Goal: Task Accomplishment & Management: Manage account settings

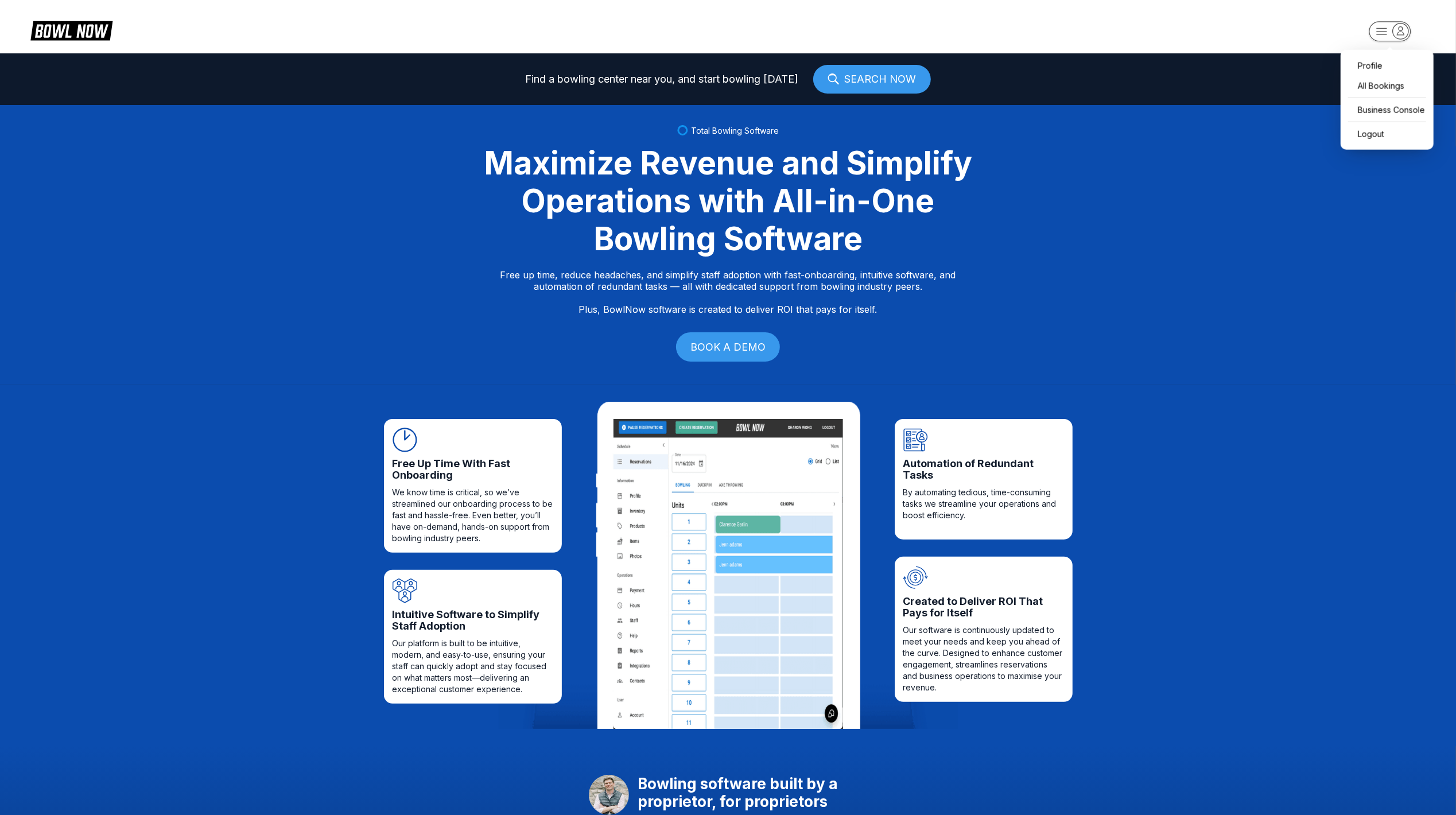
click at [1405, 30] on icon "button" at bounding box center [1401, 31] width 15 height 15
click at [1391, 106] on div "Business Console" at bounding box center [1387, 110] width 81 height 20
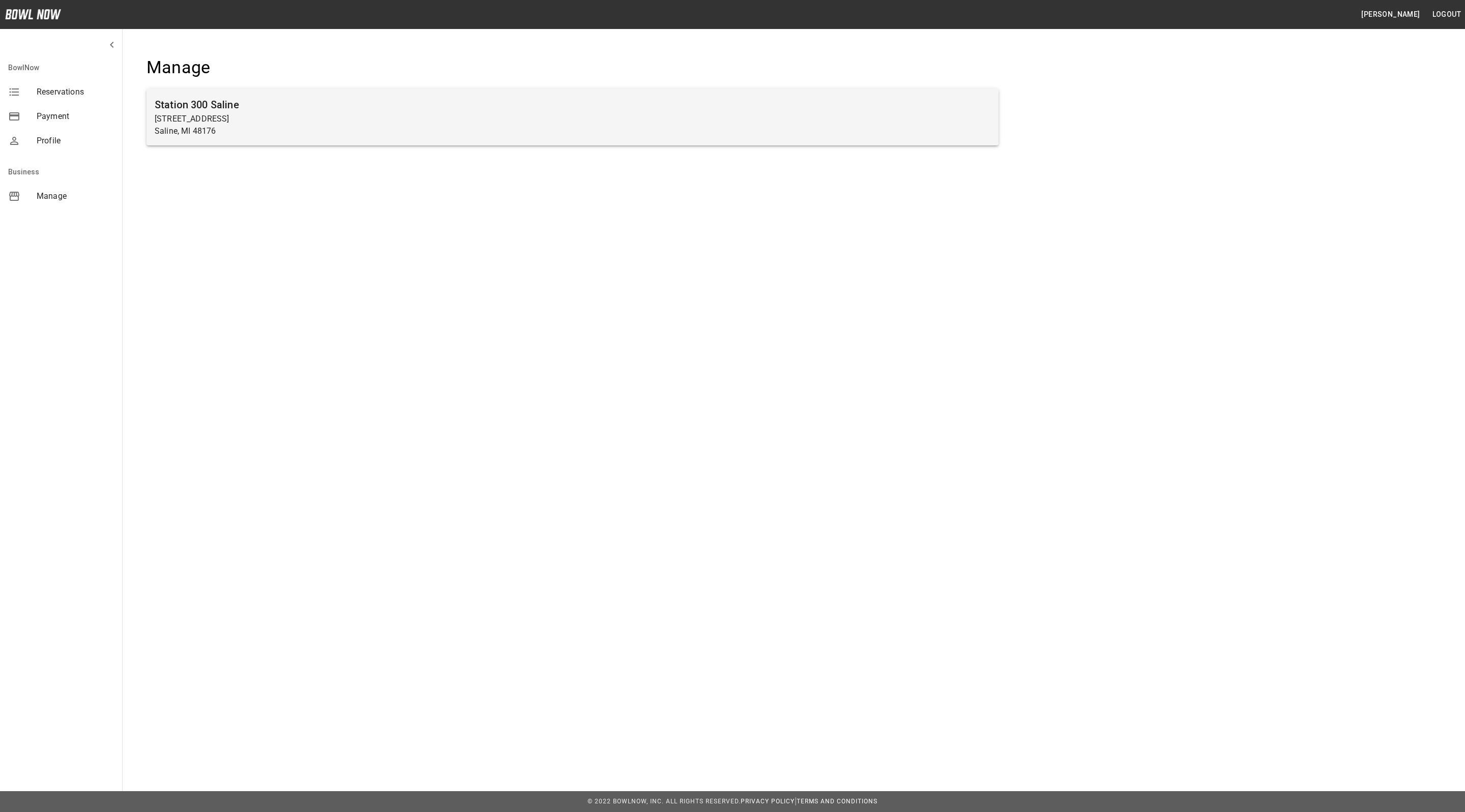
click at [344, 113] on p "[STREET_ADDRESS]" at bounding box center [573, 119] width 836 height 12
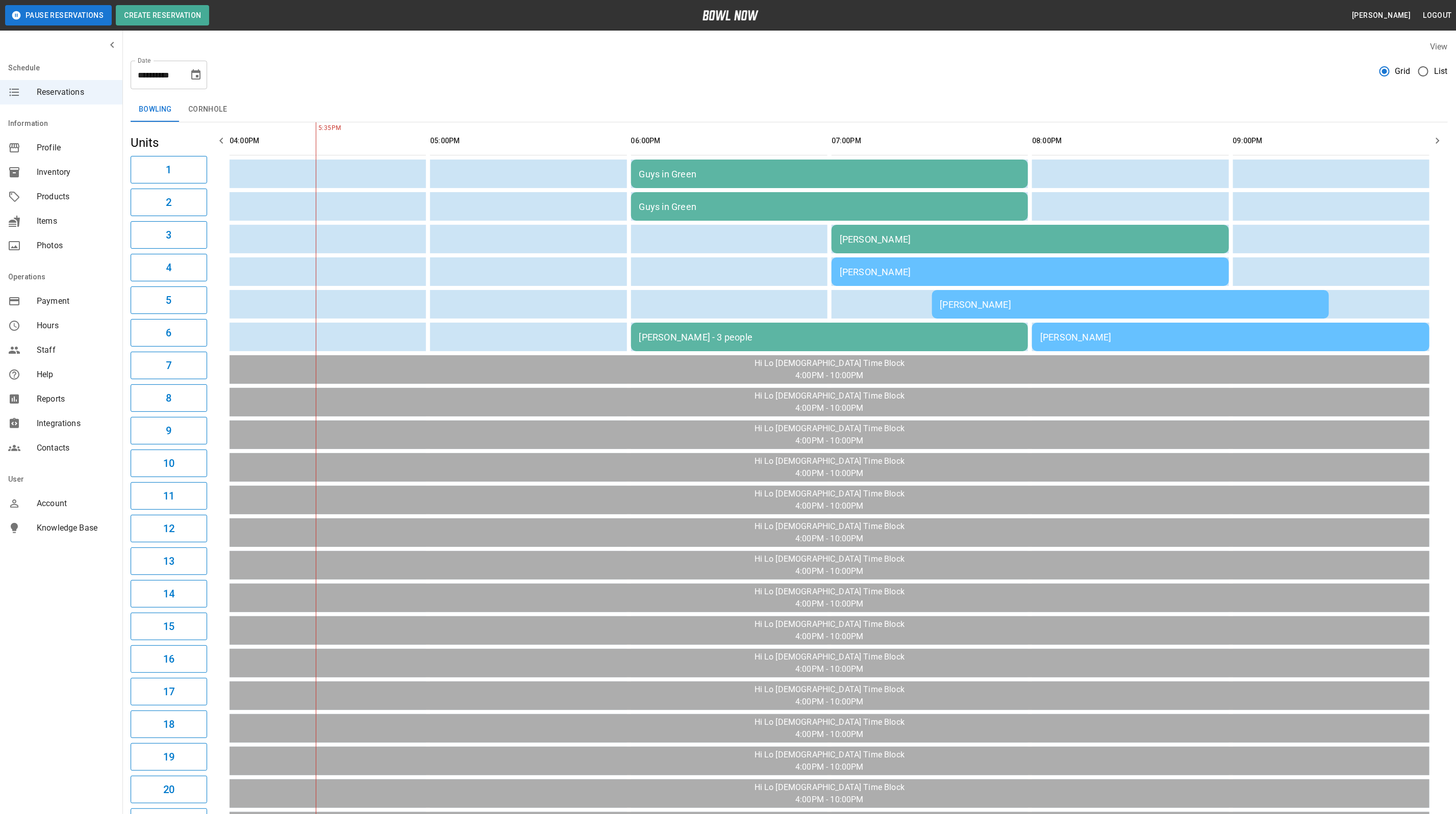
click at [1047, 273] on div "[PERSON_NAME]" at bounding box center [1030, 272] width 381 height 11
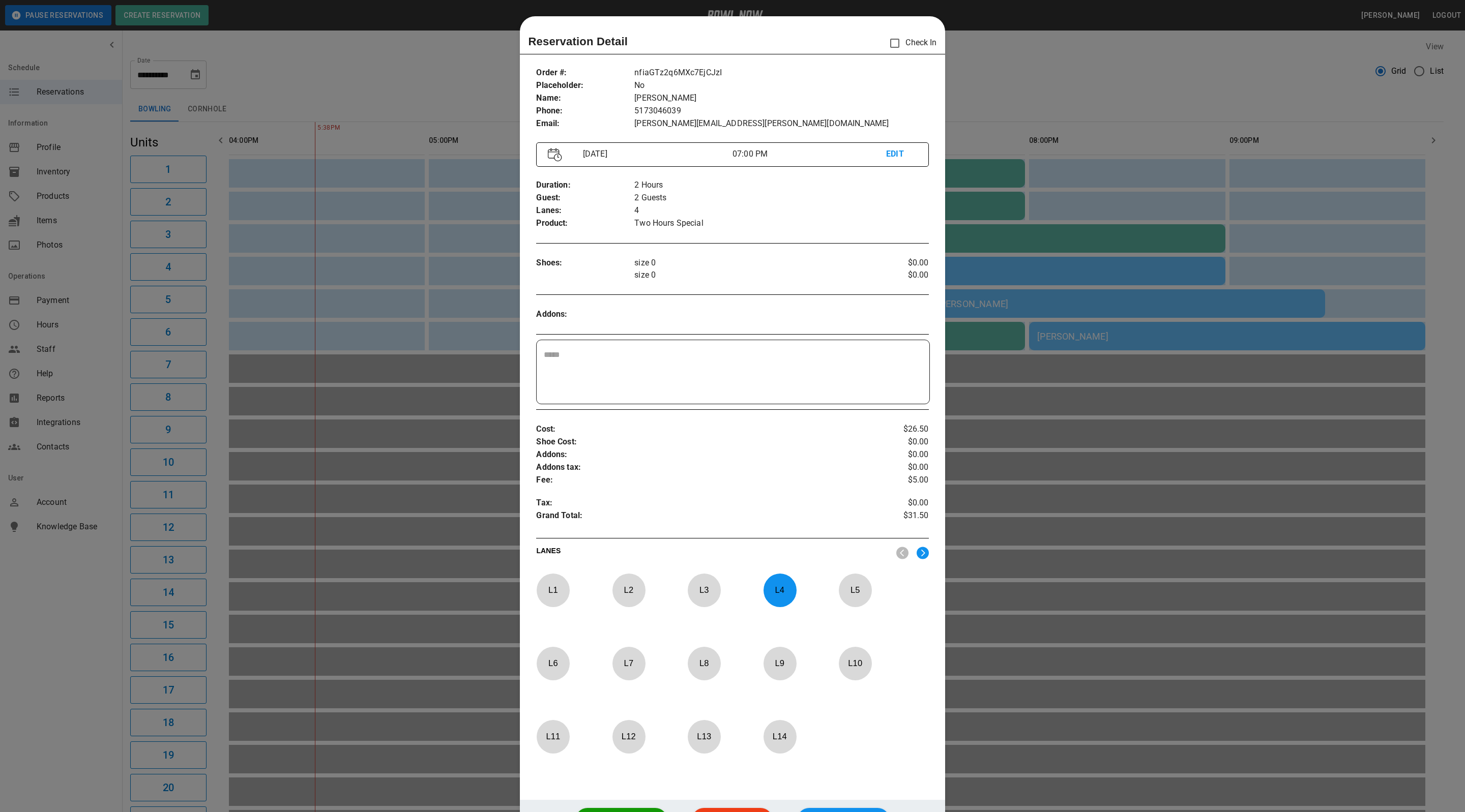
scroll to position [16, 0]
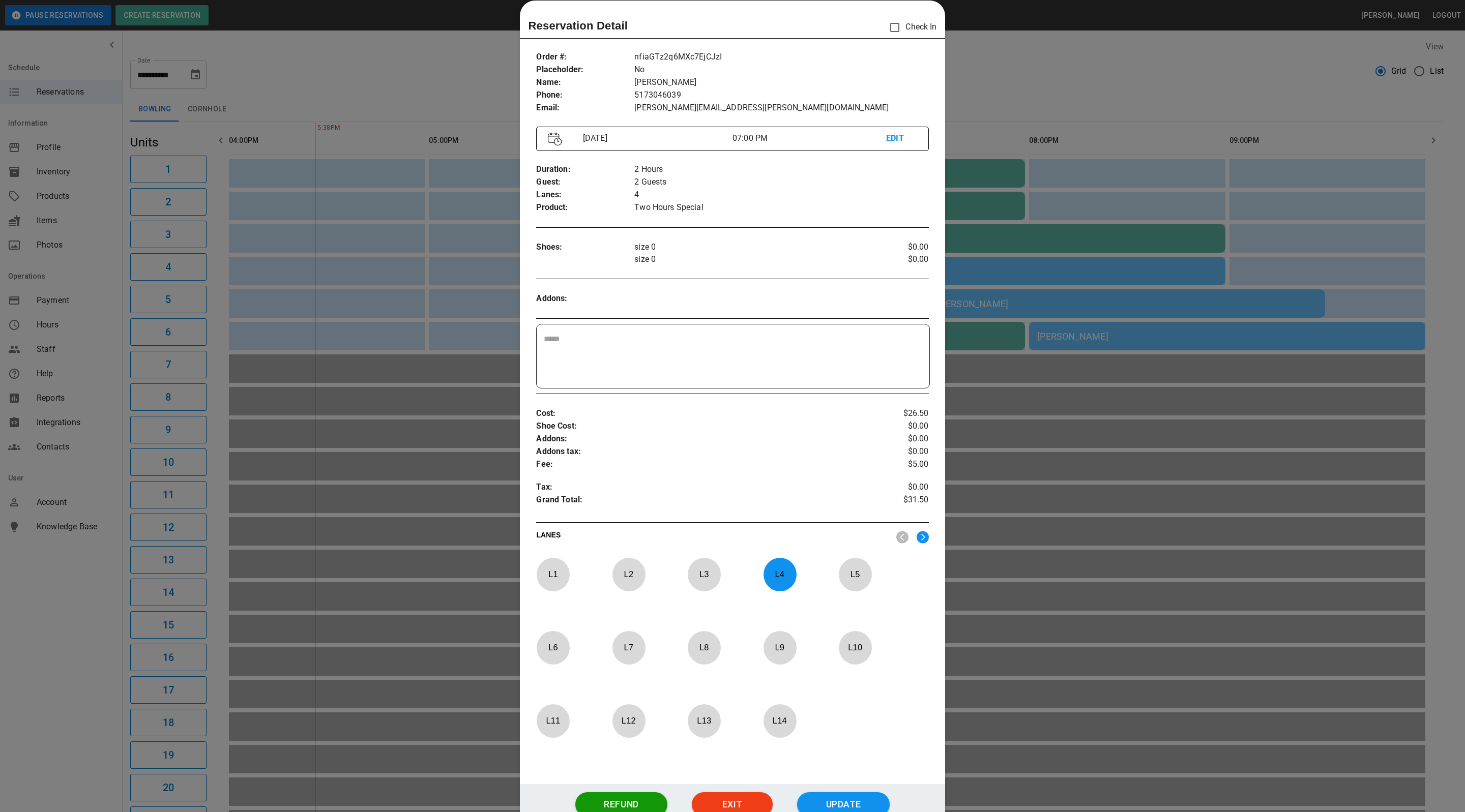
click at [1168, 172] on div at bounding box center [732, 406] width 1465 height 812
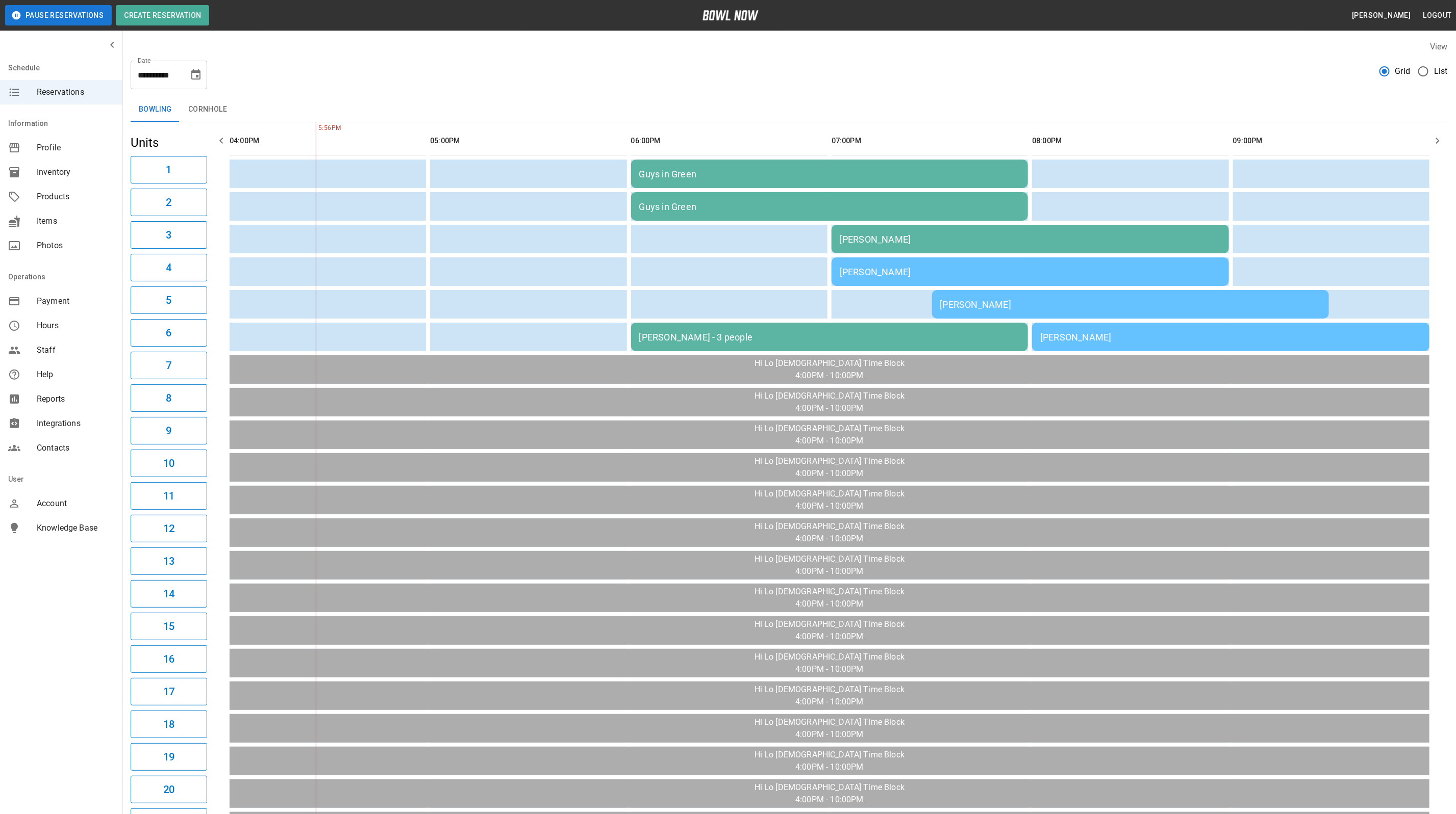
click at [718, 340] on div "[PERSON_NAME] - 3 people" at bounding box center [830, 337] width 381 height 11
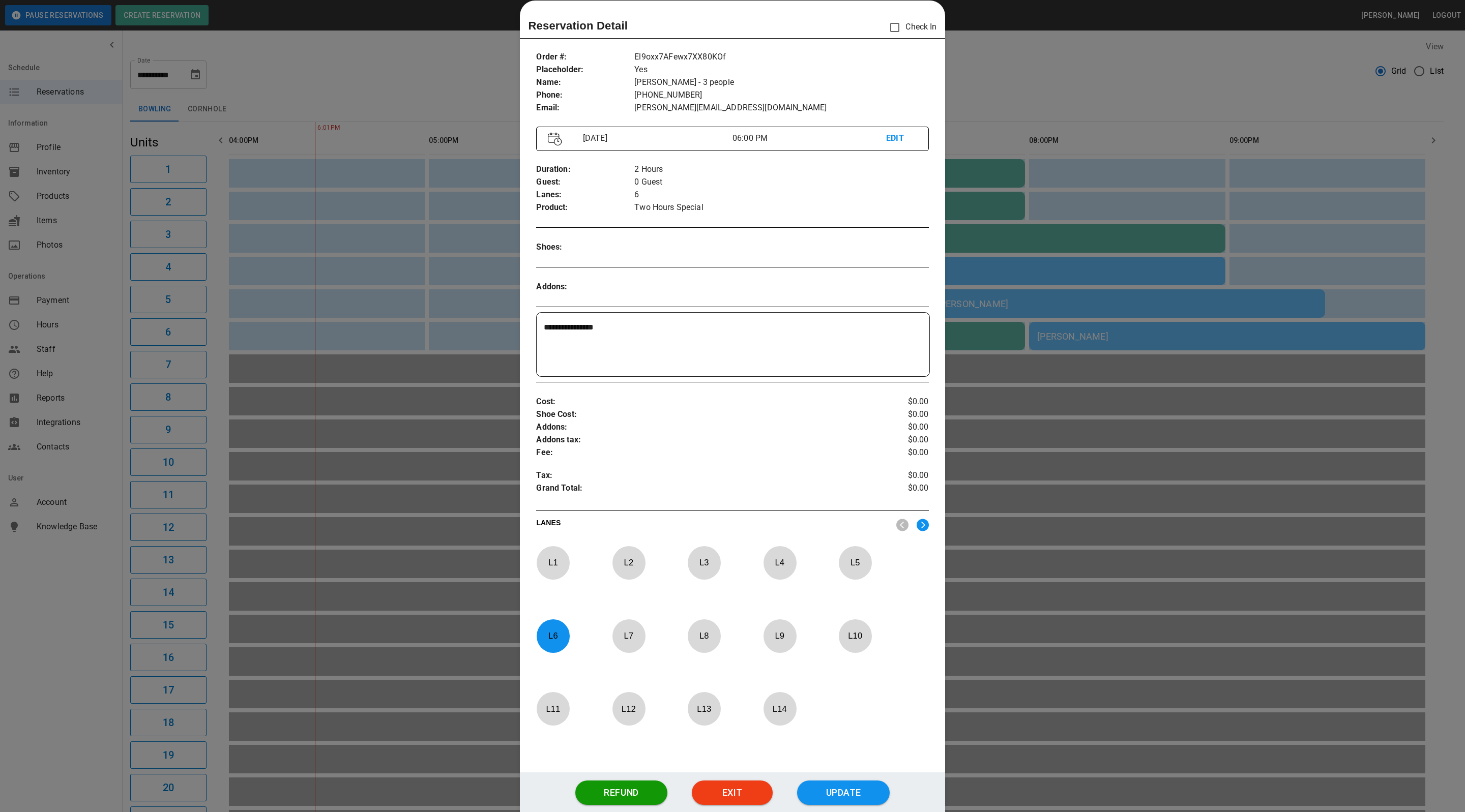
click at [1352, 152] on div at bounding box center [732, 406] width 1465 height 812
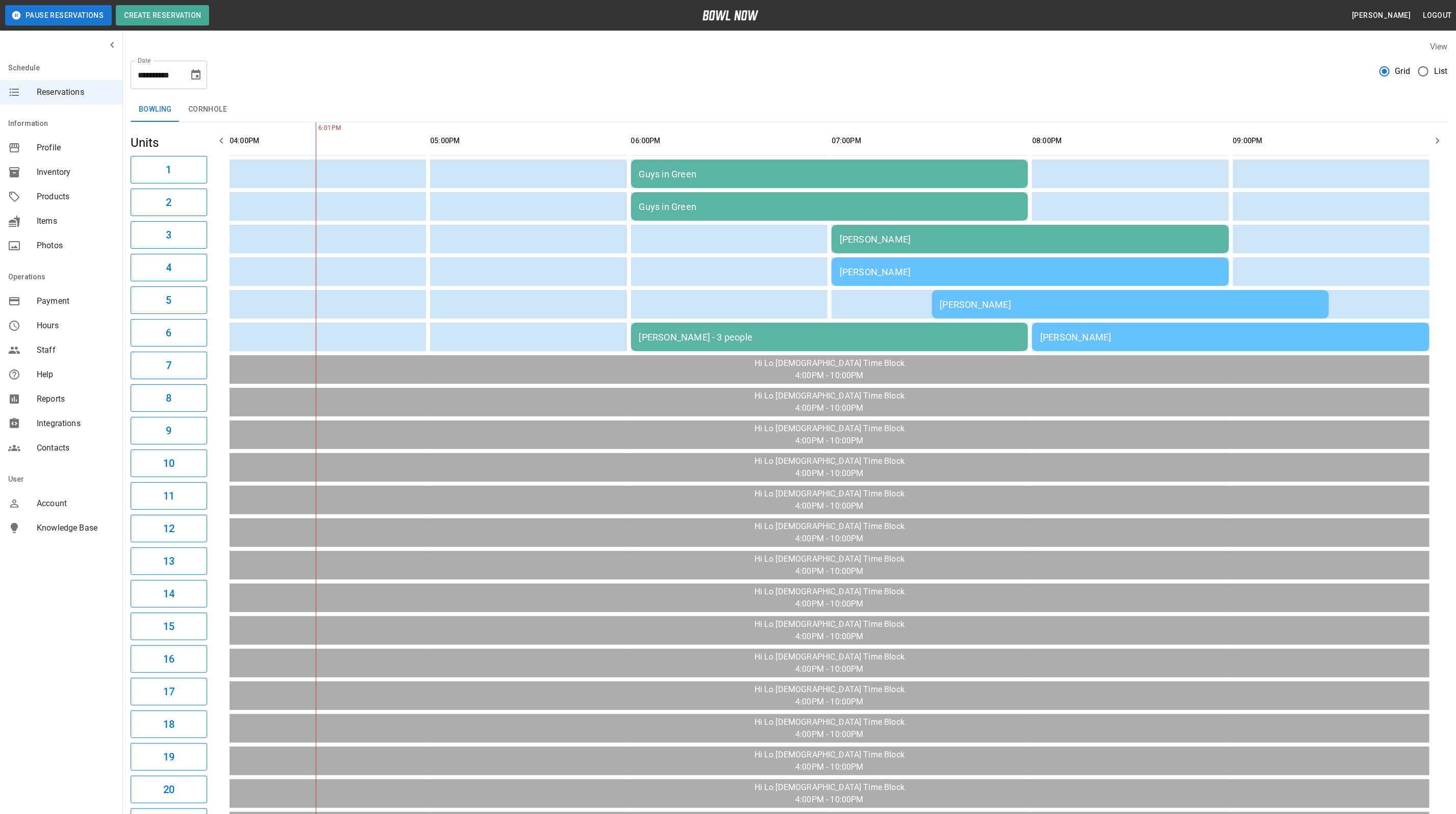
click at [756, 332] on div "[PERSON_NAME] - 3 people" at bounding box center [830, 337] width 381 height 11
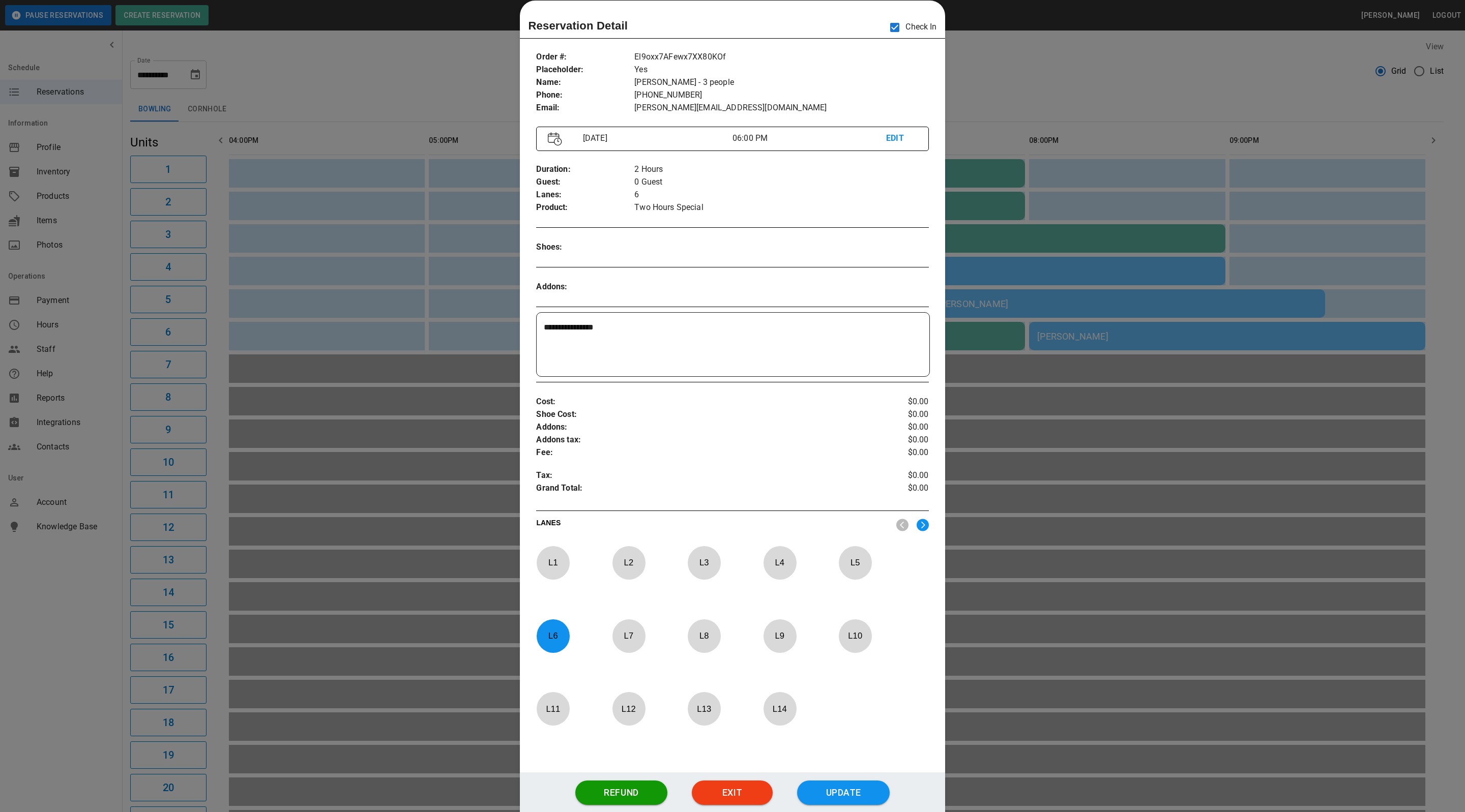
click at [1083, 325] on div at bounding box center [732, 406] width 1465 height 812
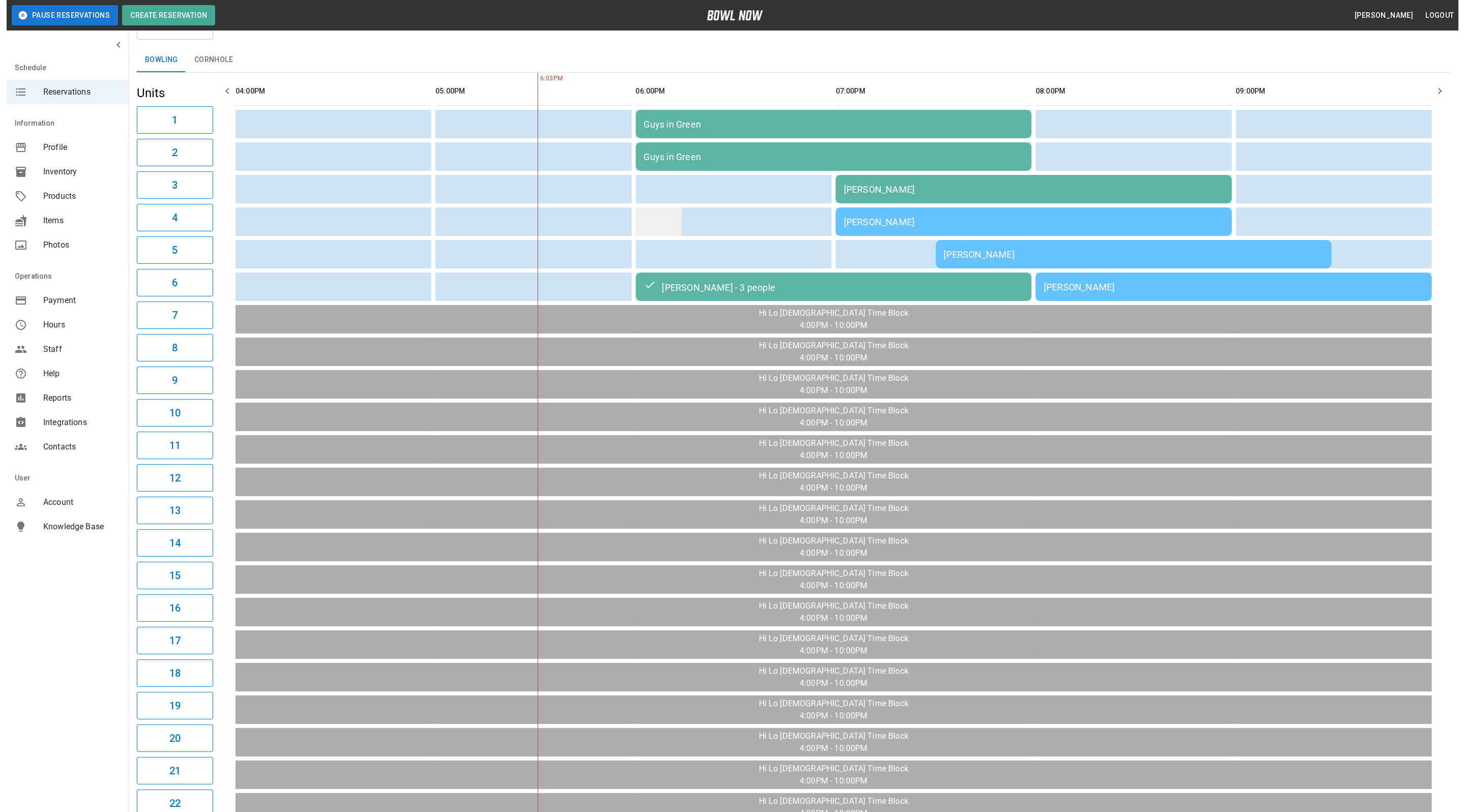
scroll to position [76, 0]
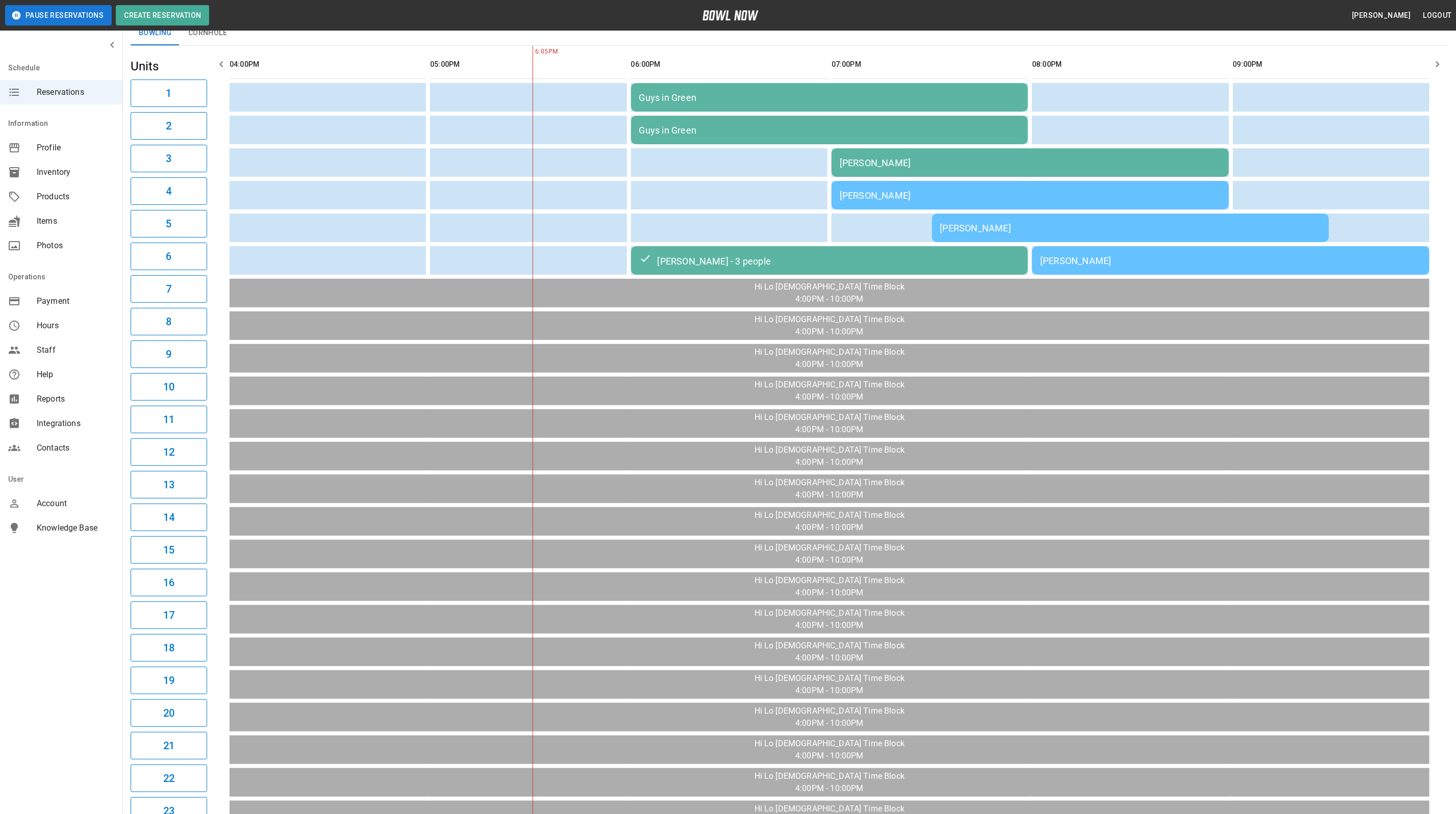
click at [940, 161] on div "[PERSON_NAME]" at bounding box center [1030, 162] width 381 height 11
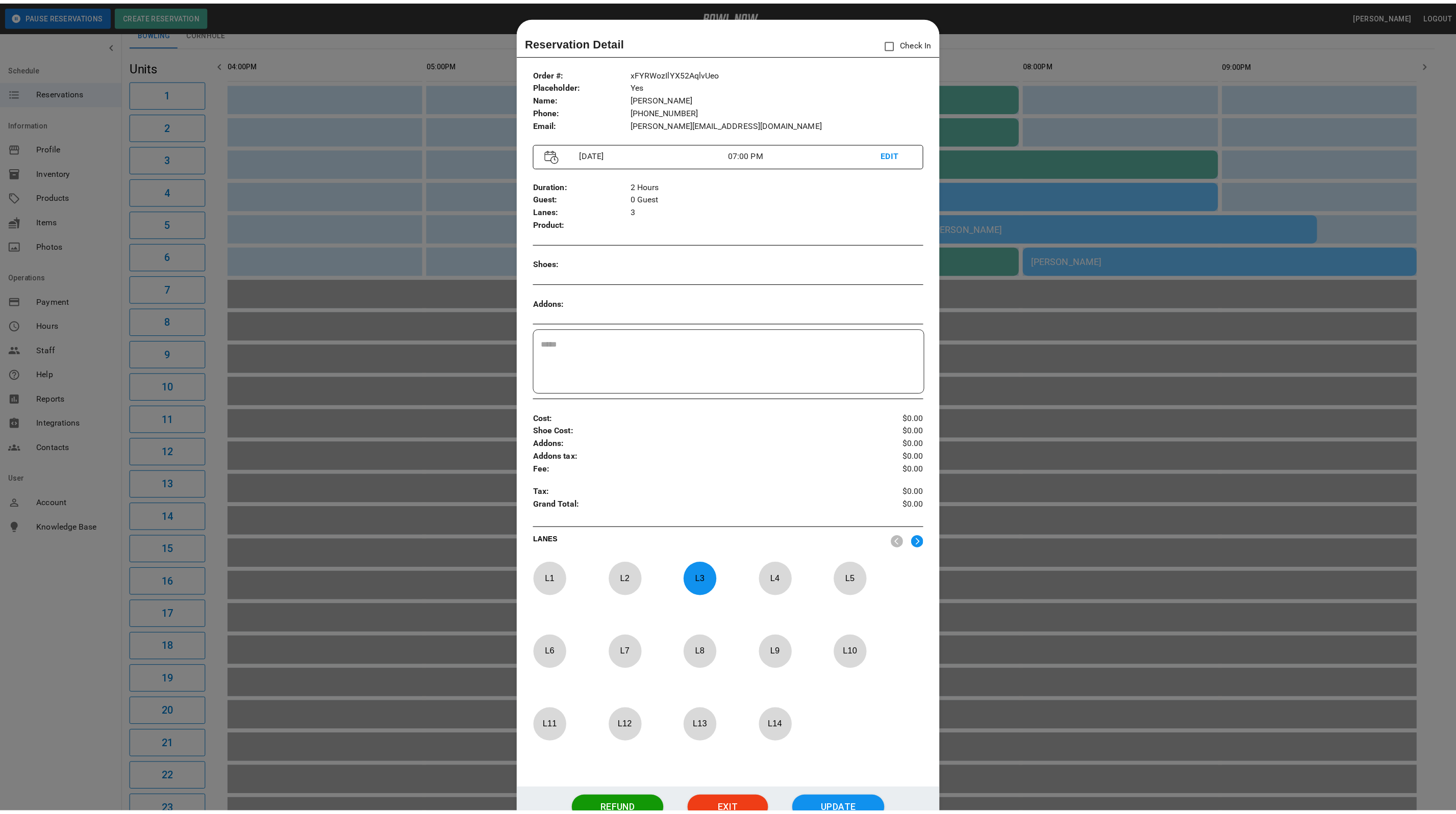
scroll to position [16, 0]
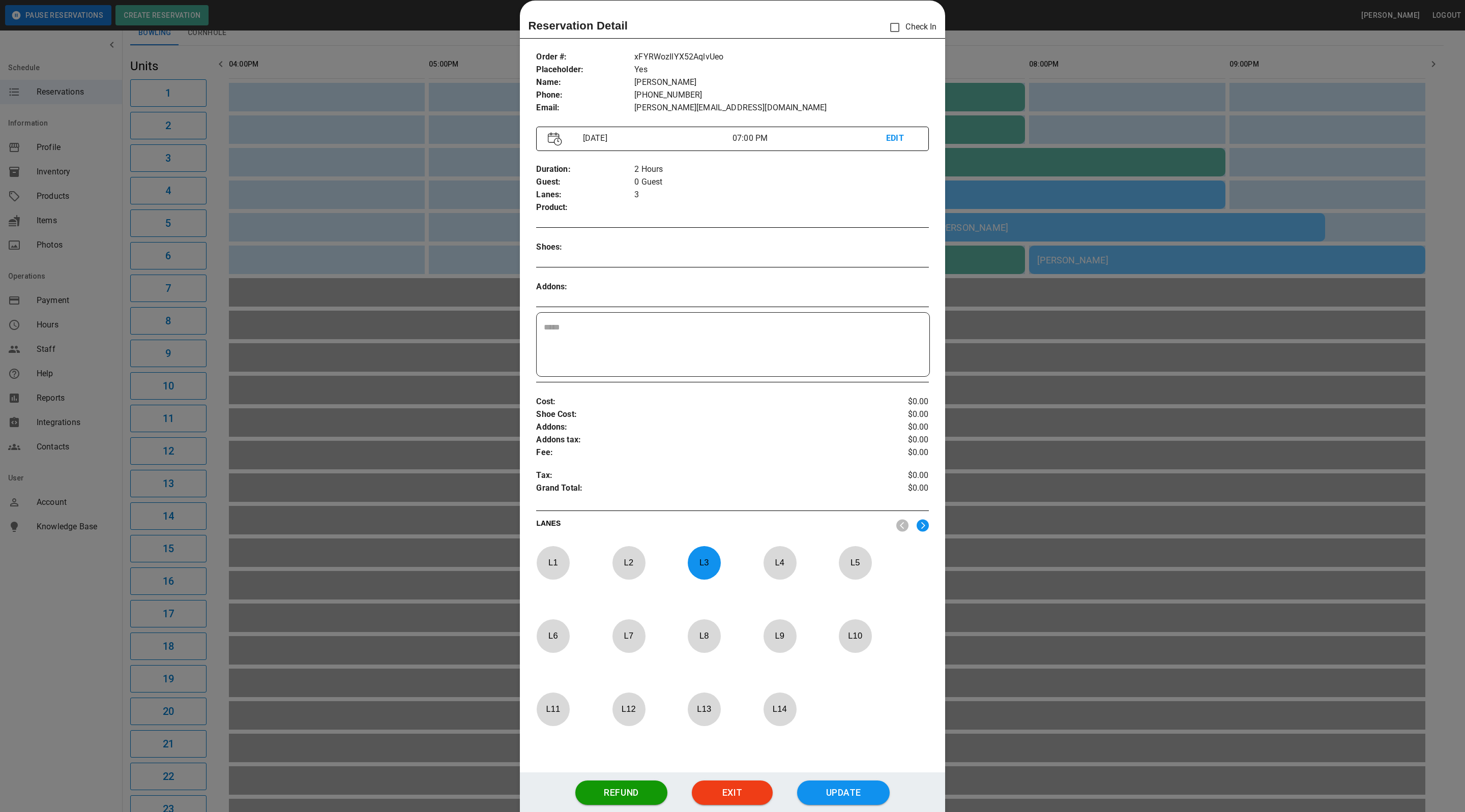
click at [1148, 379] on div at bounding box center [732, 406] width 1465 height 812
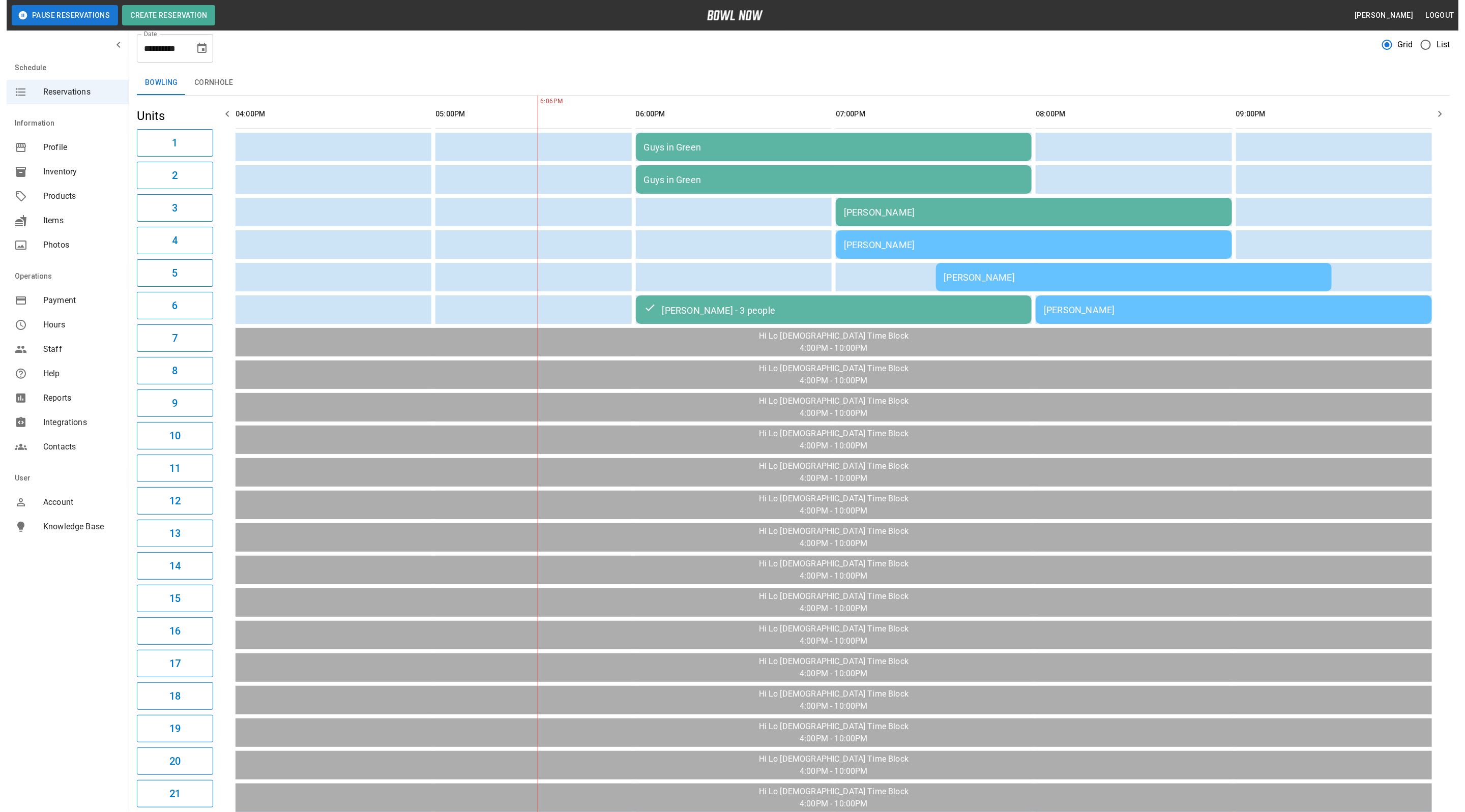
scroll to position [0, 0]
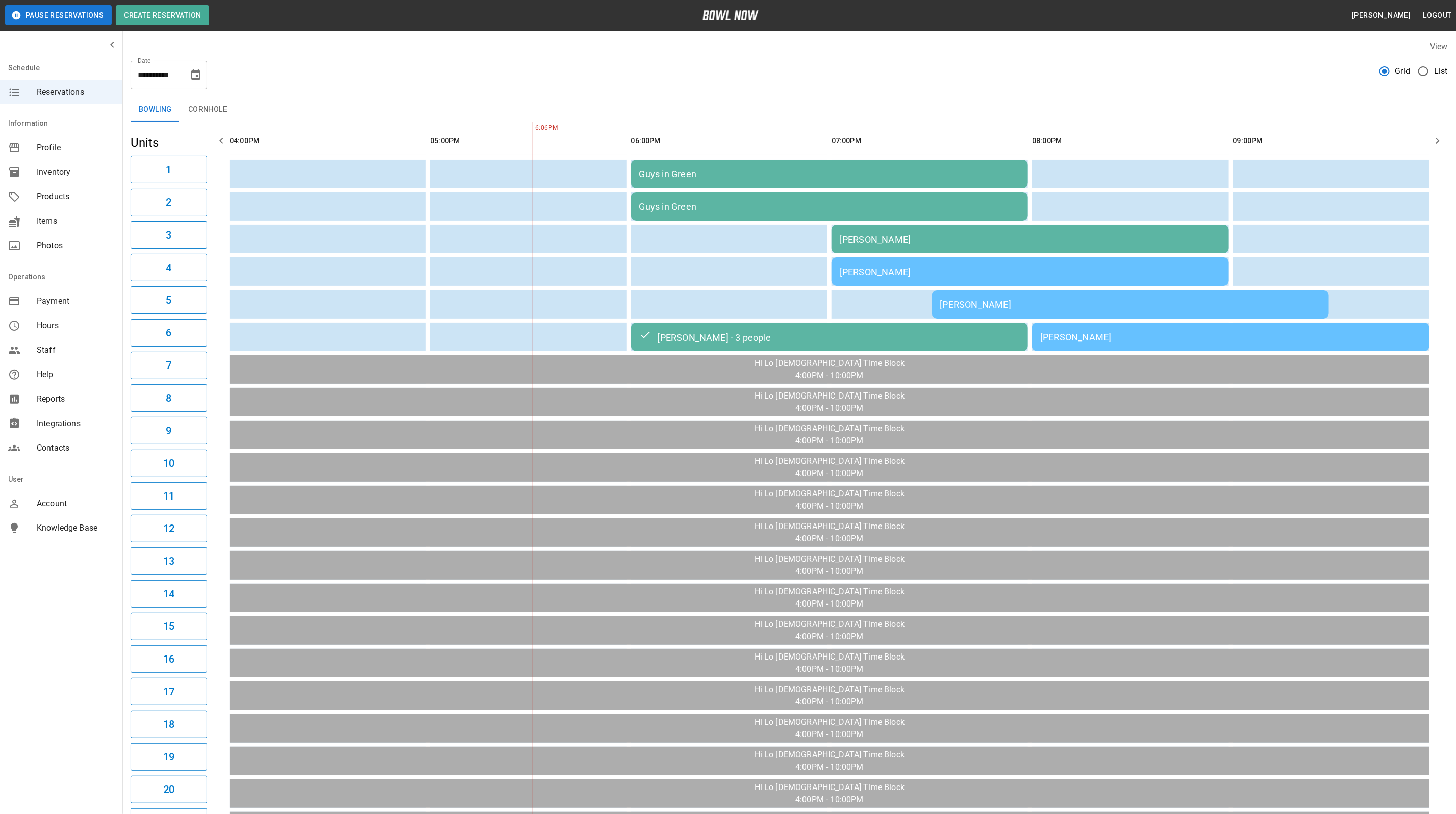
click at [958, 242] on div "[PERSON_NAME]" at bounding box center [1030, 239] width 381 height 11
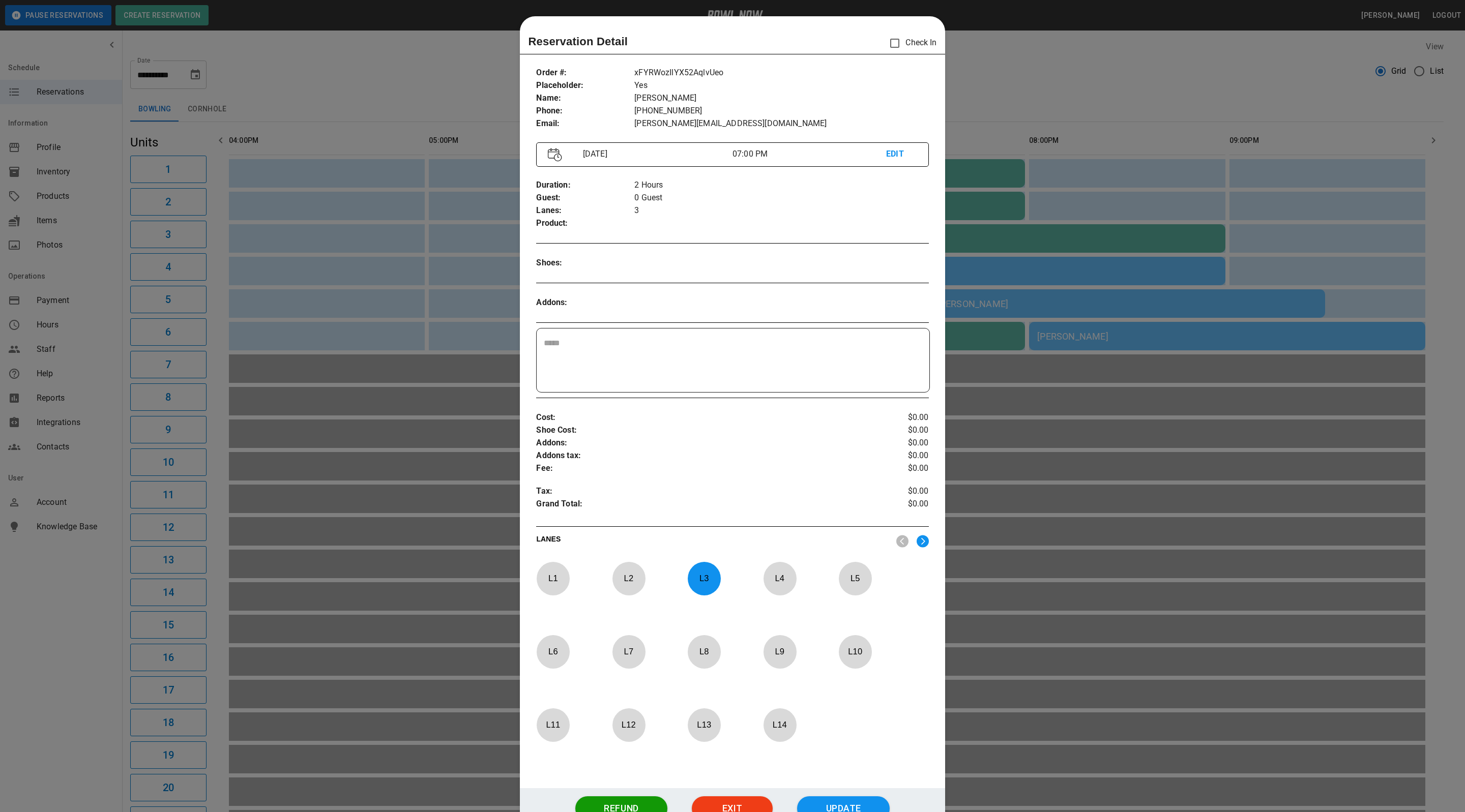
scroll to position [16, 0]
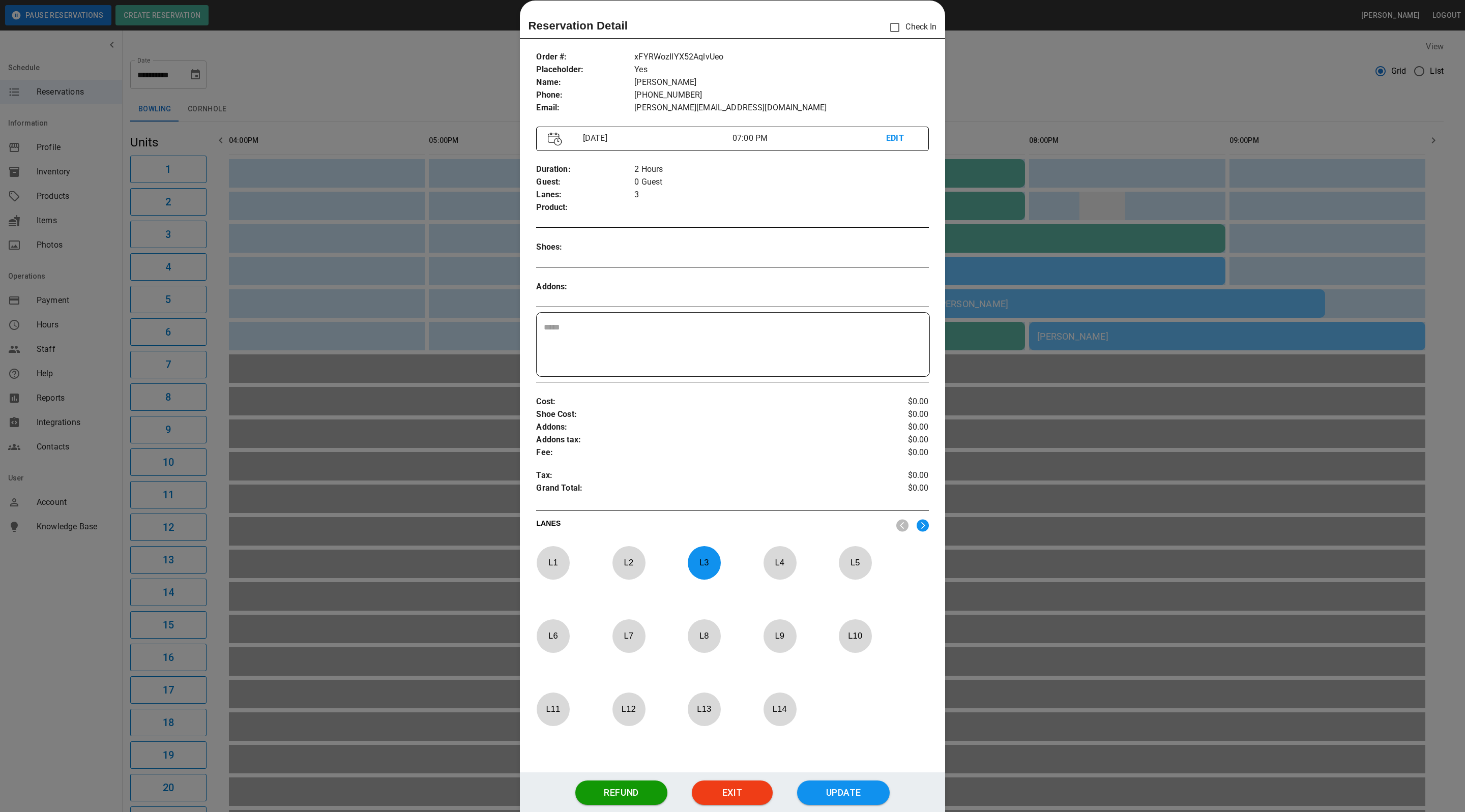
drag, startPoint x: 1130, startPoint y: 225, endPoint x: 1123, endPoint y: 219, distance: 9.2
click at [1130, 225] on div at bounding box center [732, 406] width 1465 height 812
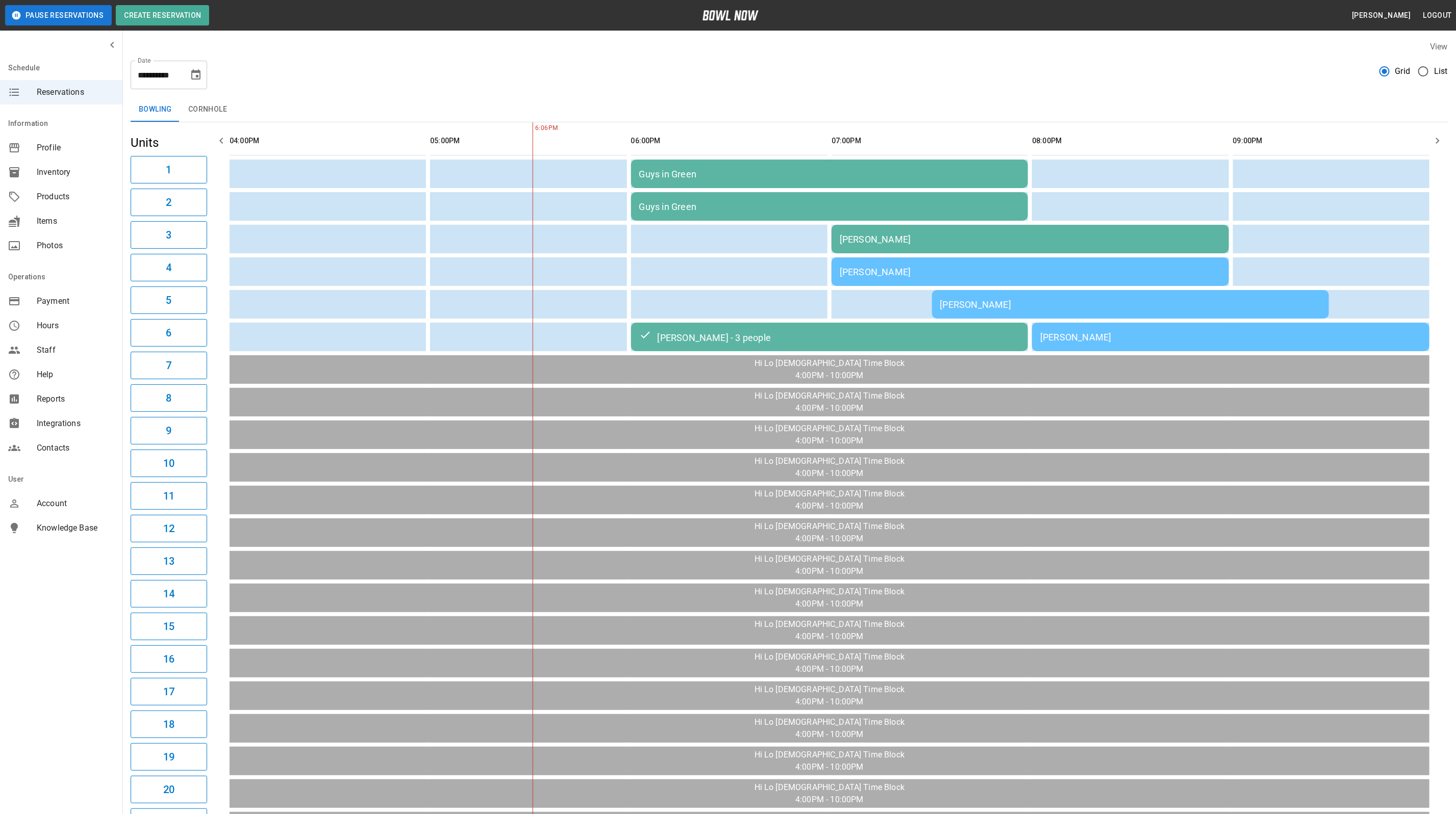
click at [903, 243] on div "[PERSON_NAME]" at bounding box center [1030, 239] width 381 height 11
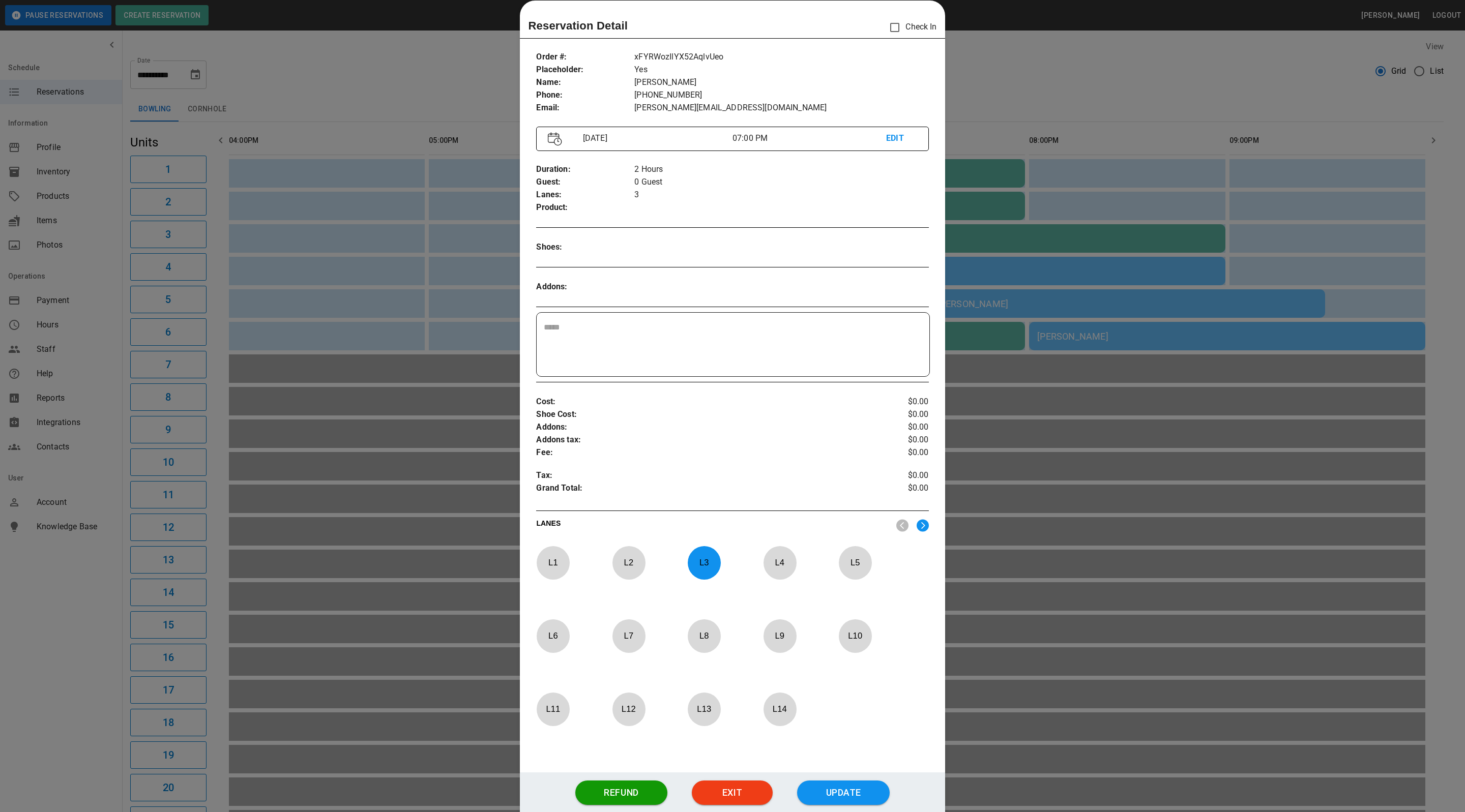
drag, startPoint x: 1148, startPoint y: 246, endPoint x: 1140, endPoint y: 239, distance: 10.6
click at [1148, 246] on div at bounding box center [732, 406] width 1465 height 812
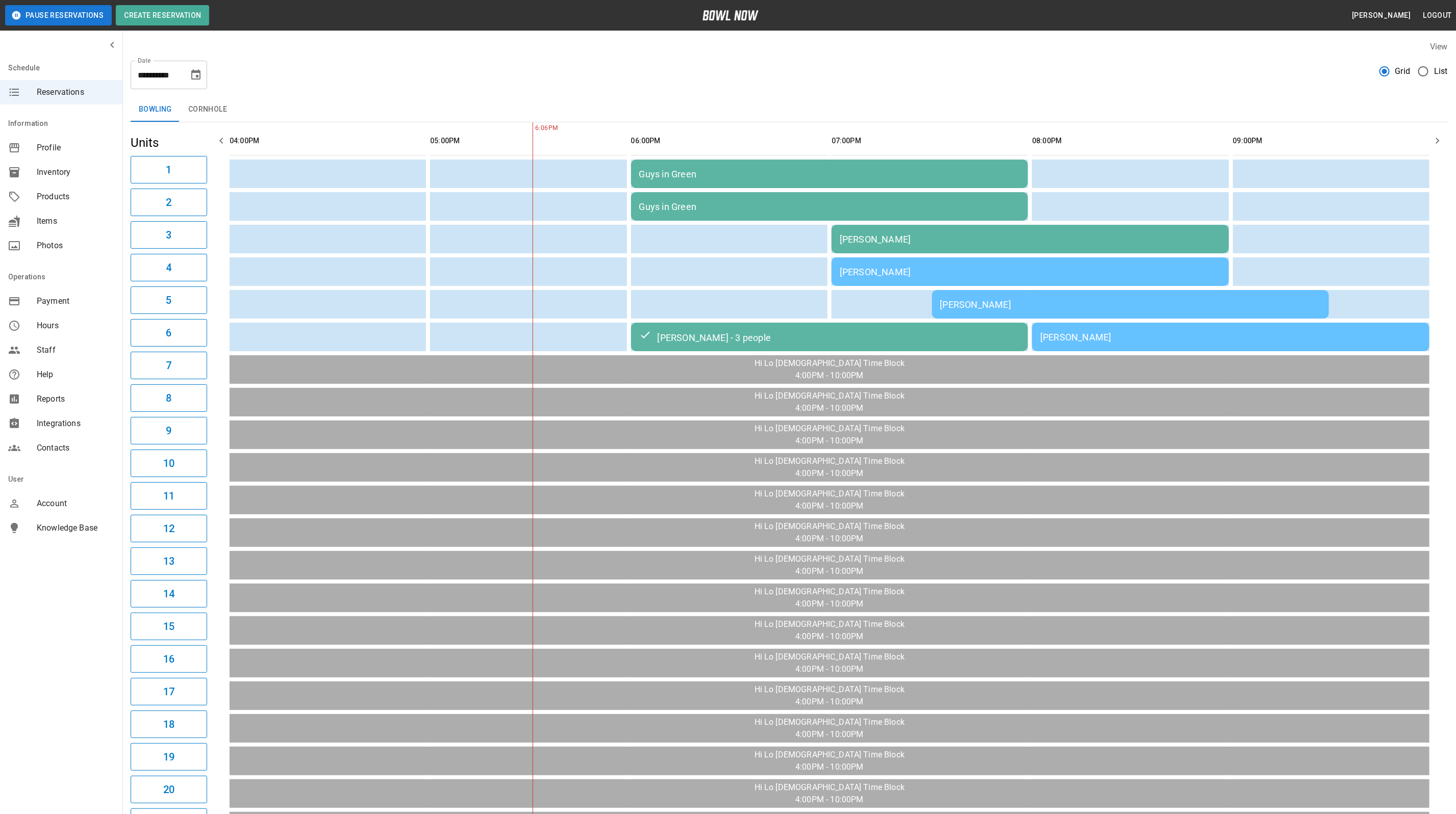
click at [898, 238] on div "[PERSON_NAME]" at bounding box center [1030, 239] width 381 height 11
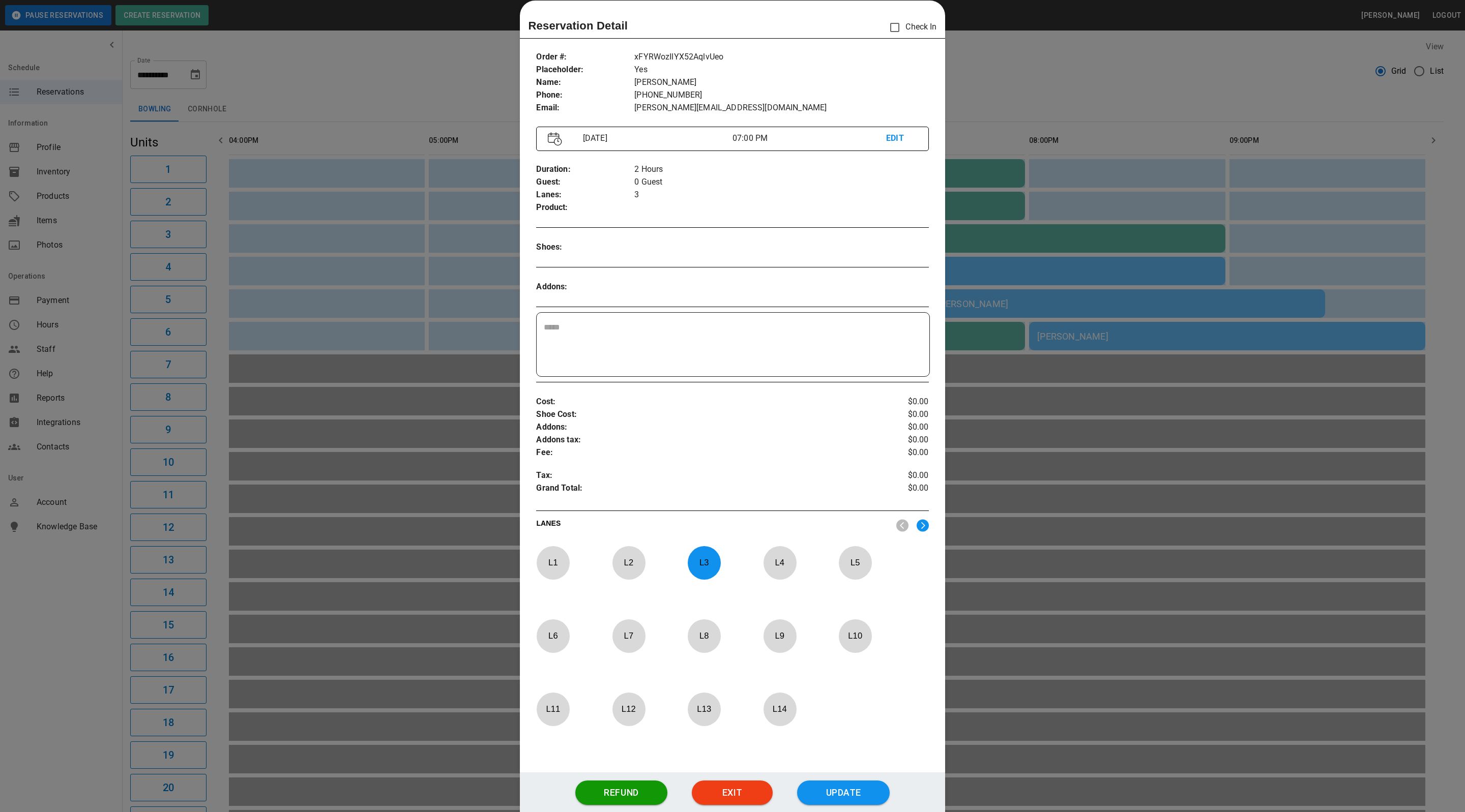
click at [1264, 205] on div at bounding box center [732, 406] width 1465 height 812
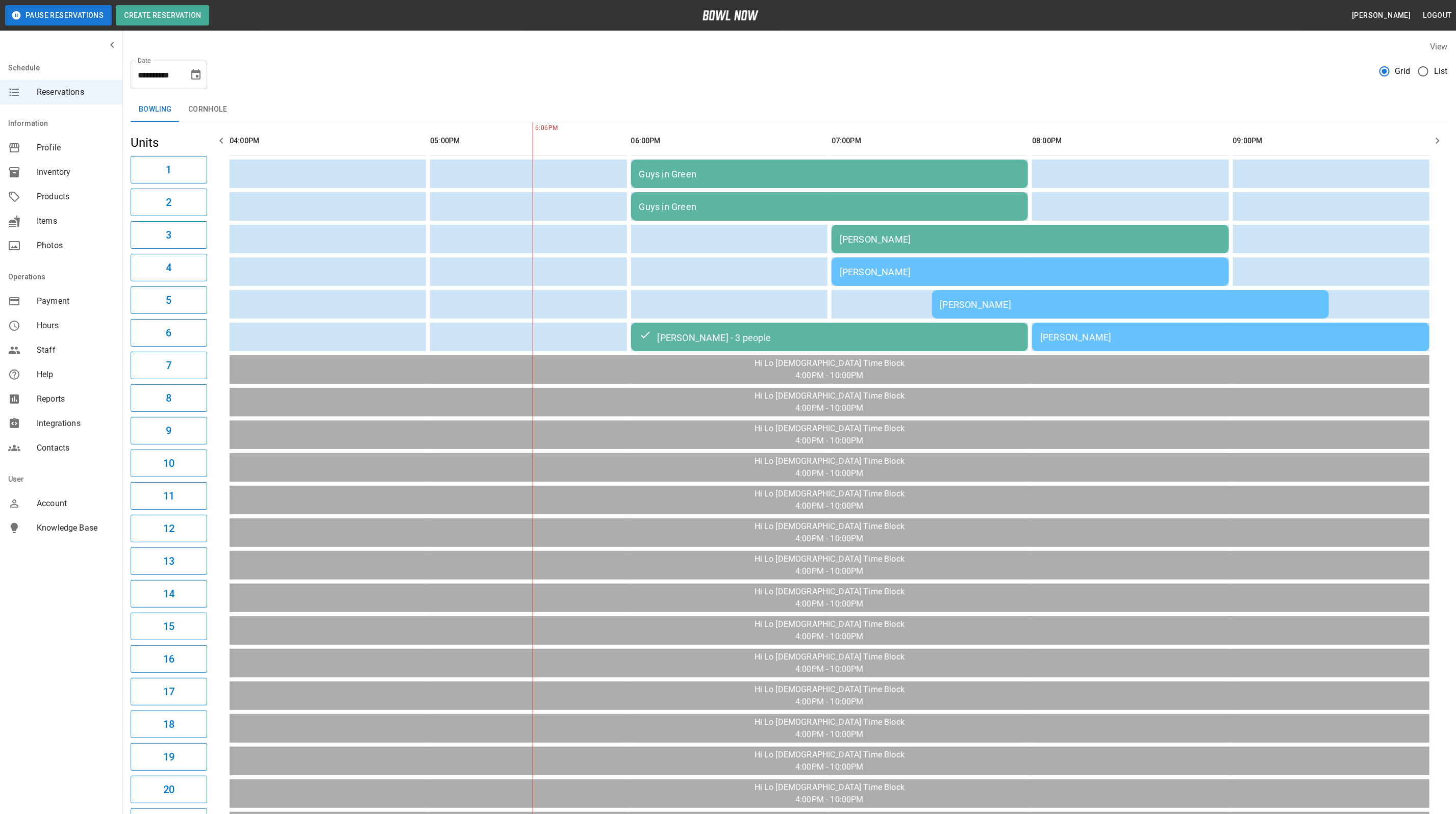
click at [898, 237] on div "[PERSON_NAME]" at bounding box center [1030, 239] width 381 height 11
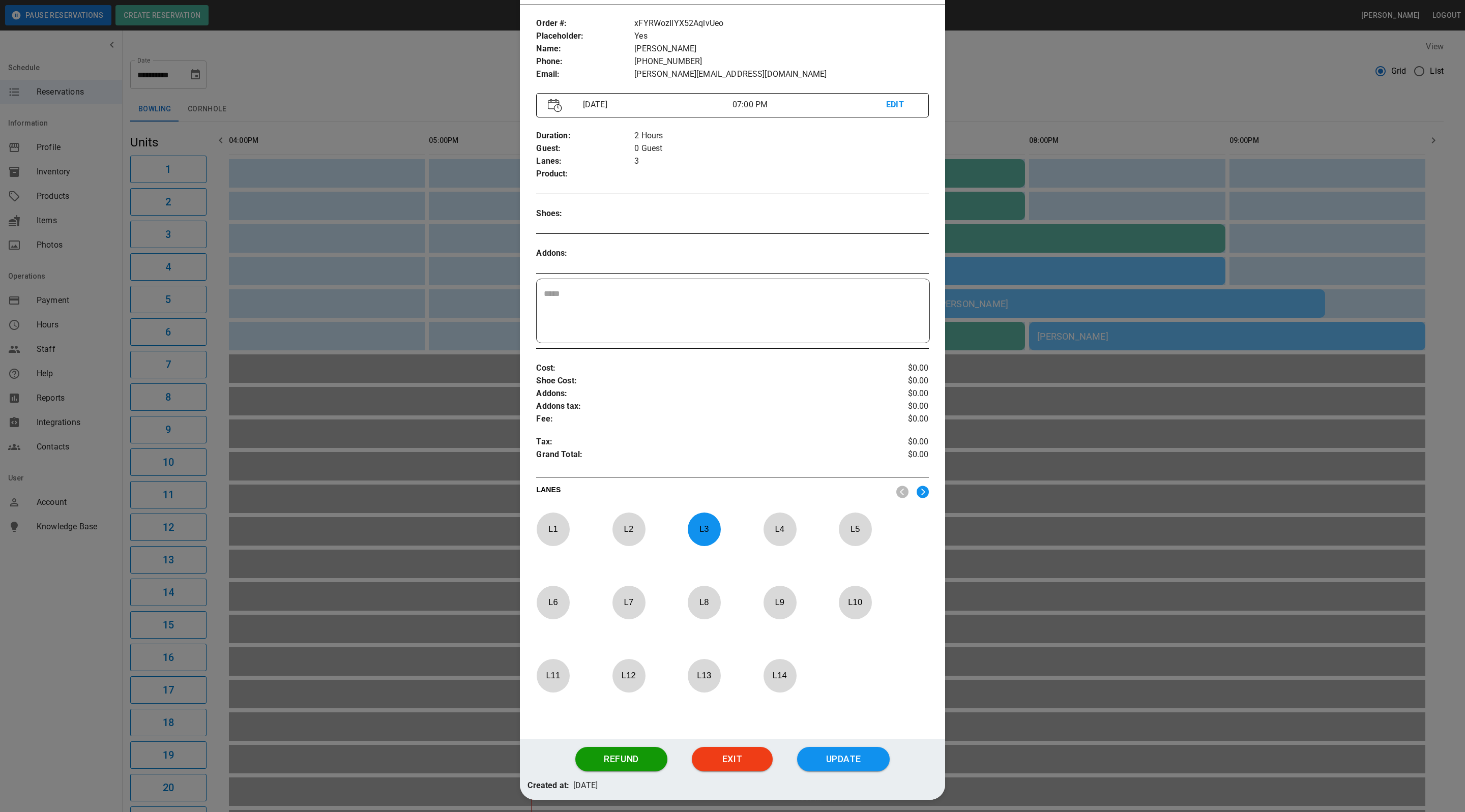
scroll to position [90, 0]
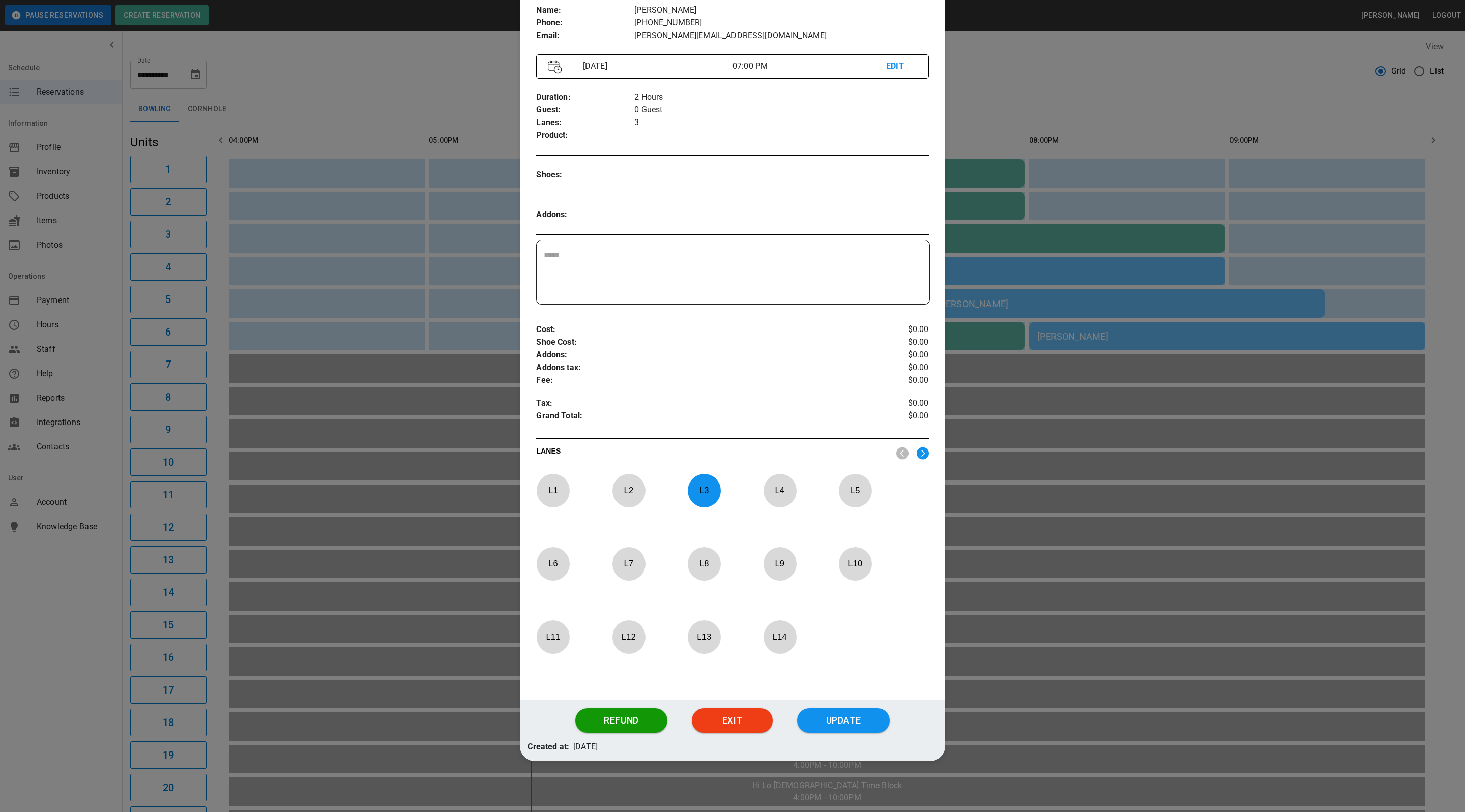
click at [703, 481] on p "L 3" at bounding box center [703, 491] width 34 height 24
click at [837, 727] on button "Update" at bounding box center [843, 720] width 93 height 24
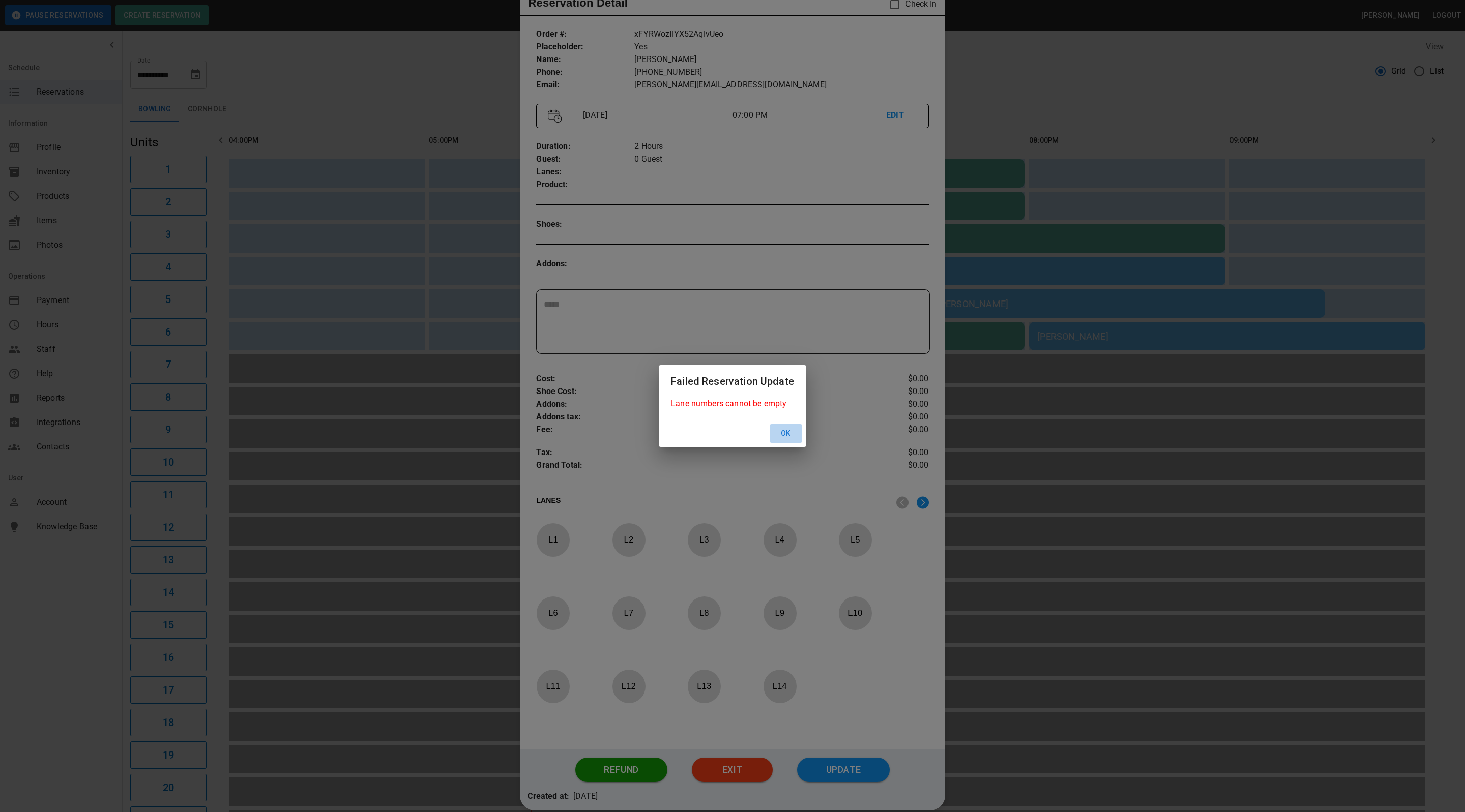
click at [794, 432] on button "Ok" at bounding box center [785, 433] width 32 height 19
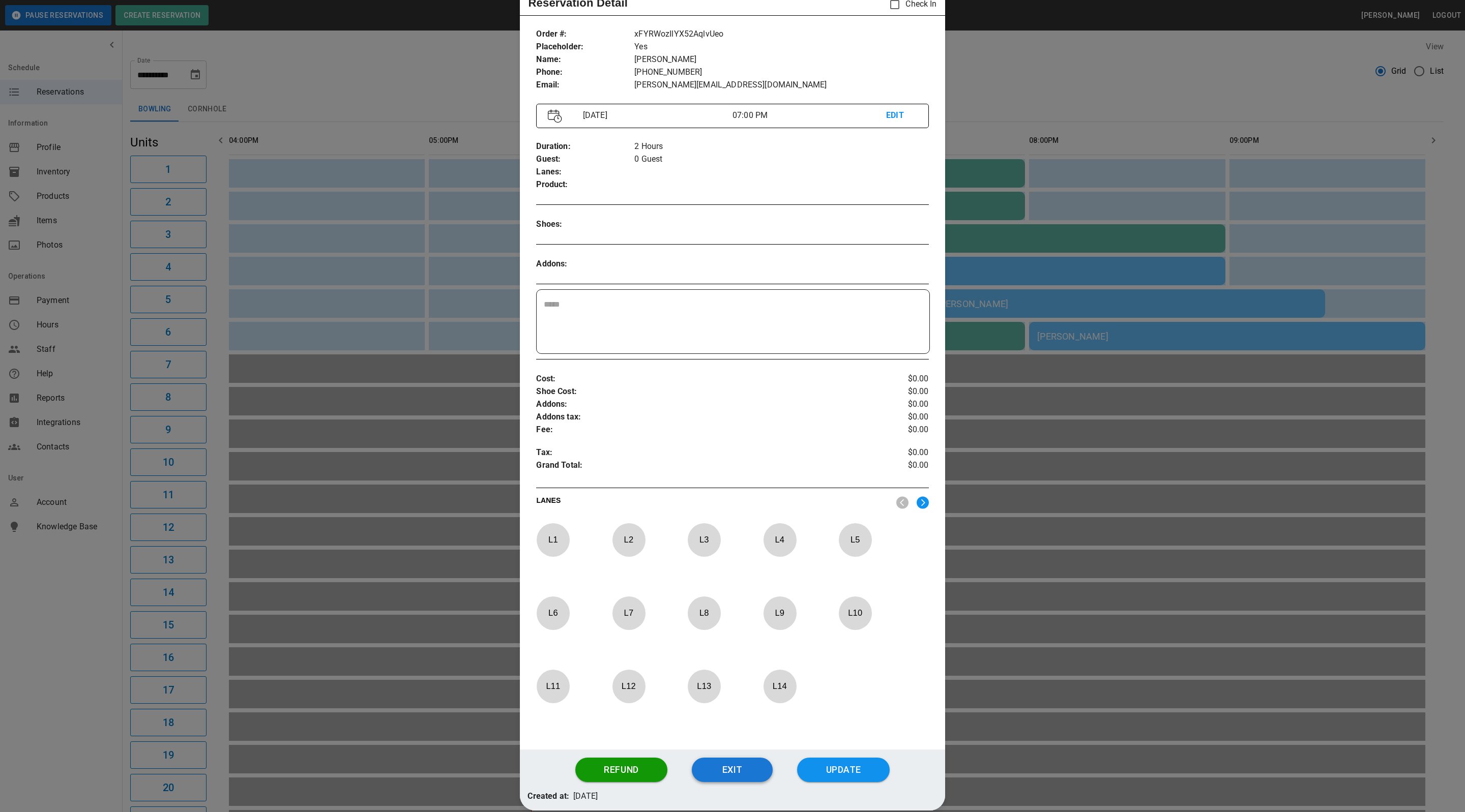
click at [733, 770] on button "Exit" at bounding box center [732, 770] width 81 height 24
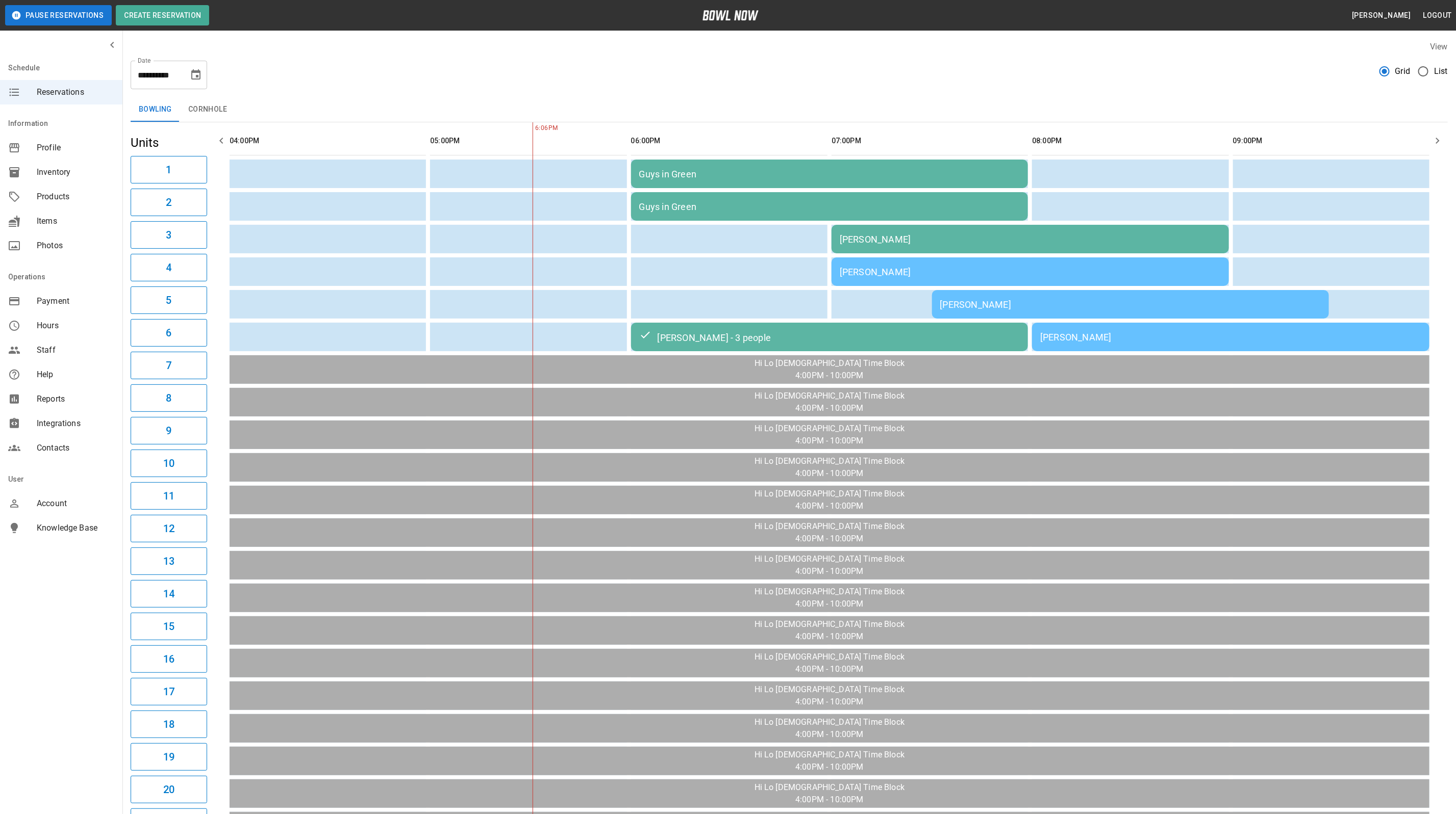
click at [893, 231] on td "[PERSON_NAME]" at bounding box center [1030, 239] width 398 height 29
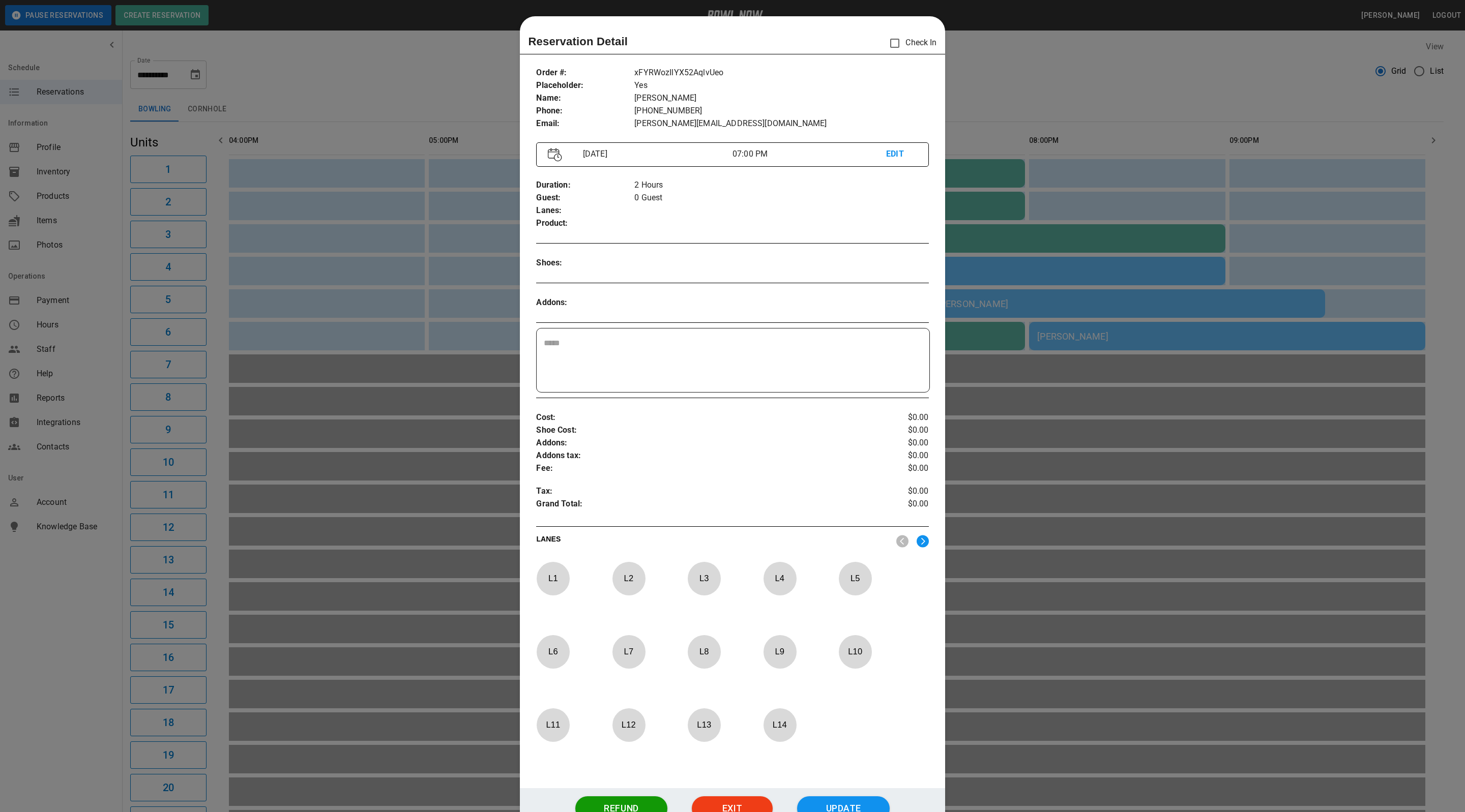
scroll to position [16, 0]
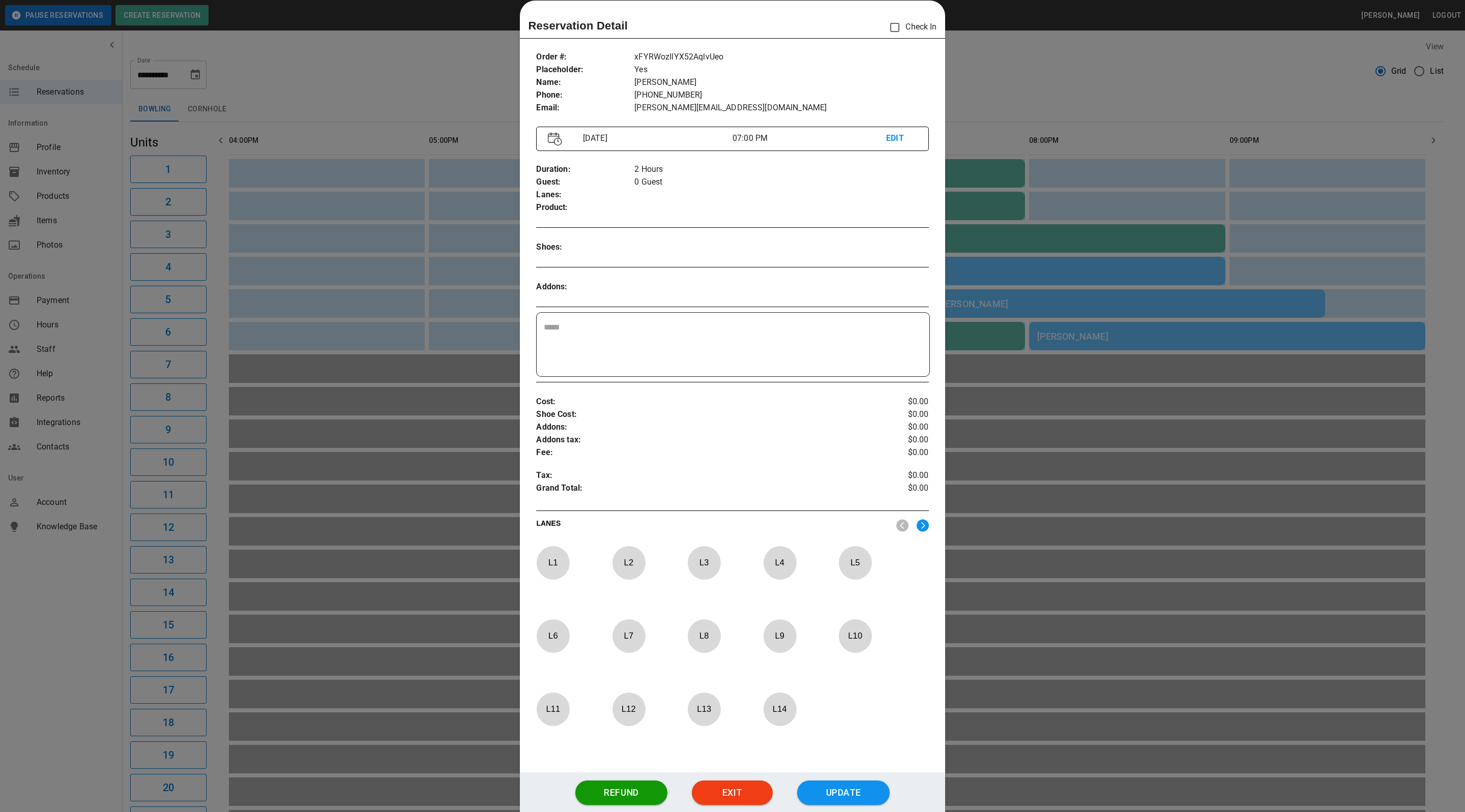
click at [1041, 229] on div at bounding box center [732, 406] width 1465 height 812
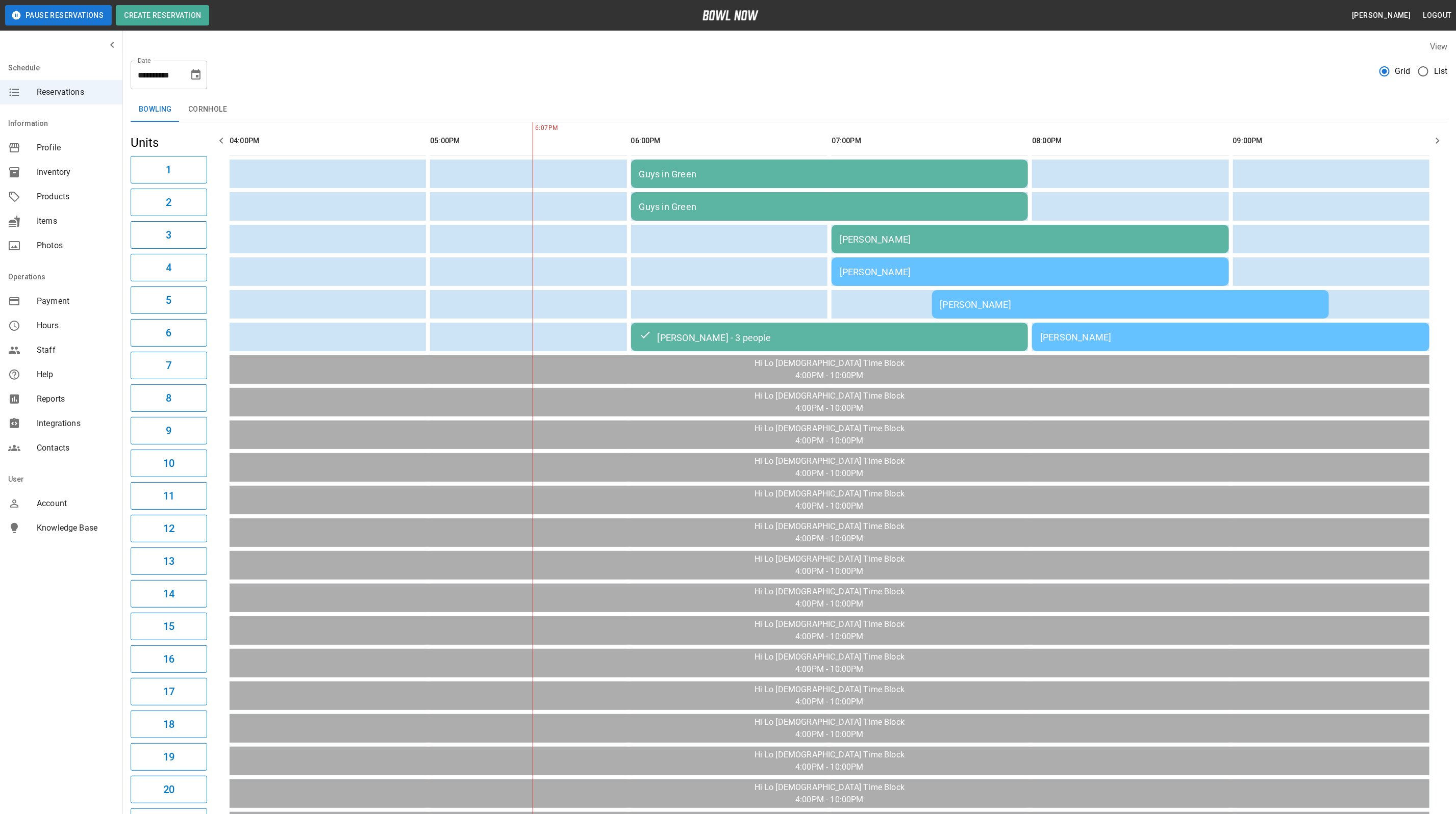
click at [946, 234] on div "[PERSON_NAME]" at bounding box center [1030, 239] width 381 height 11
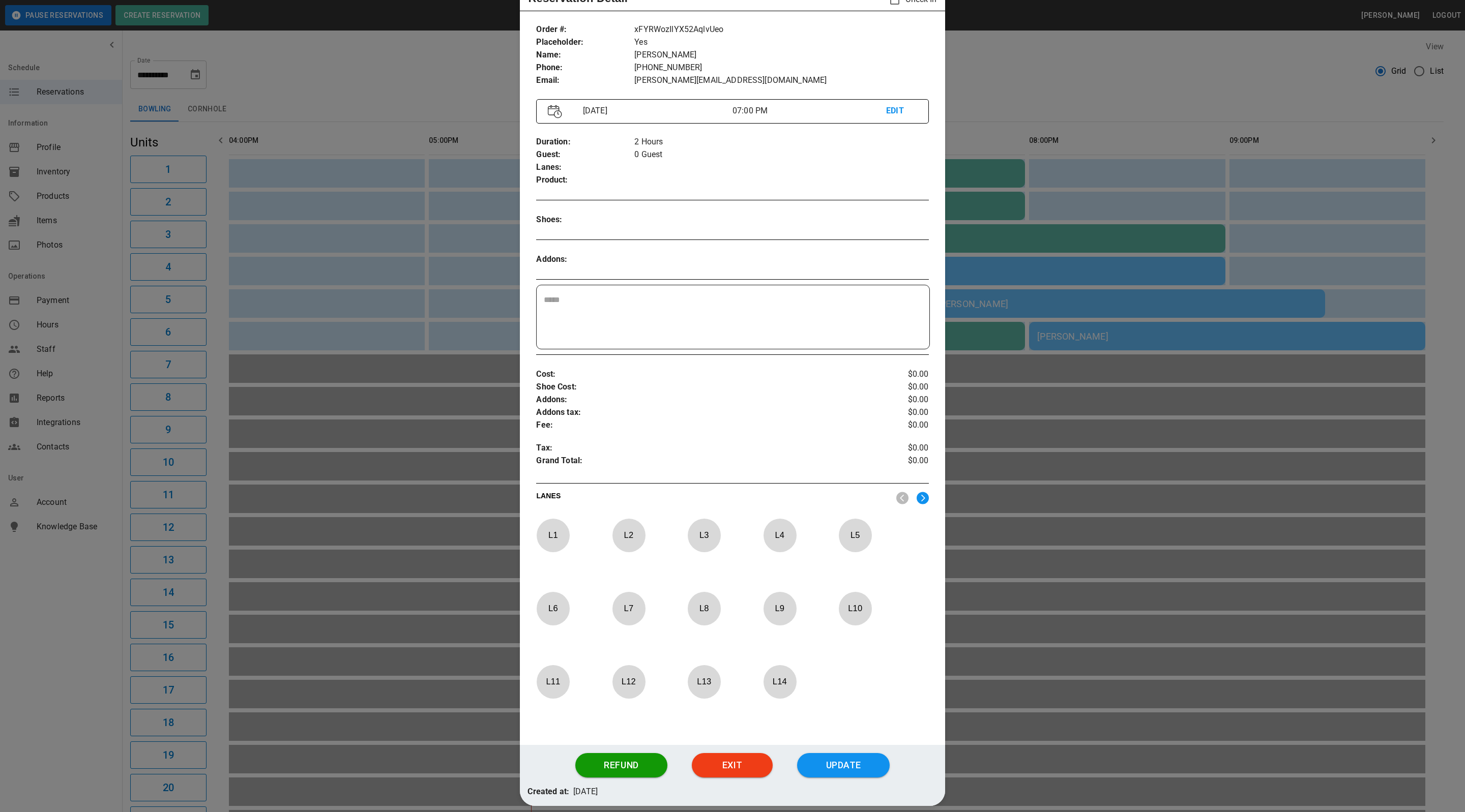
scroll to position [0, 0]
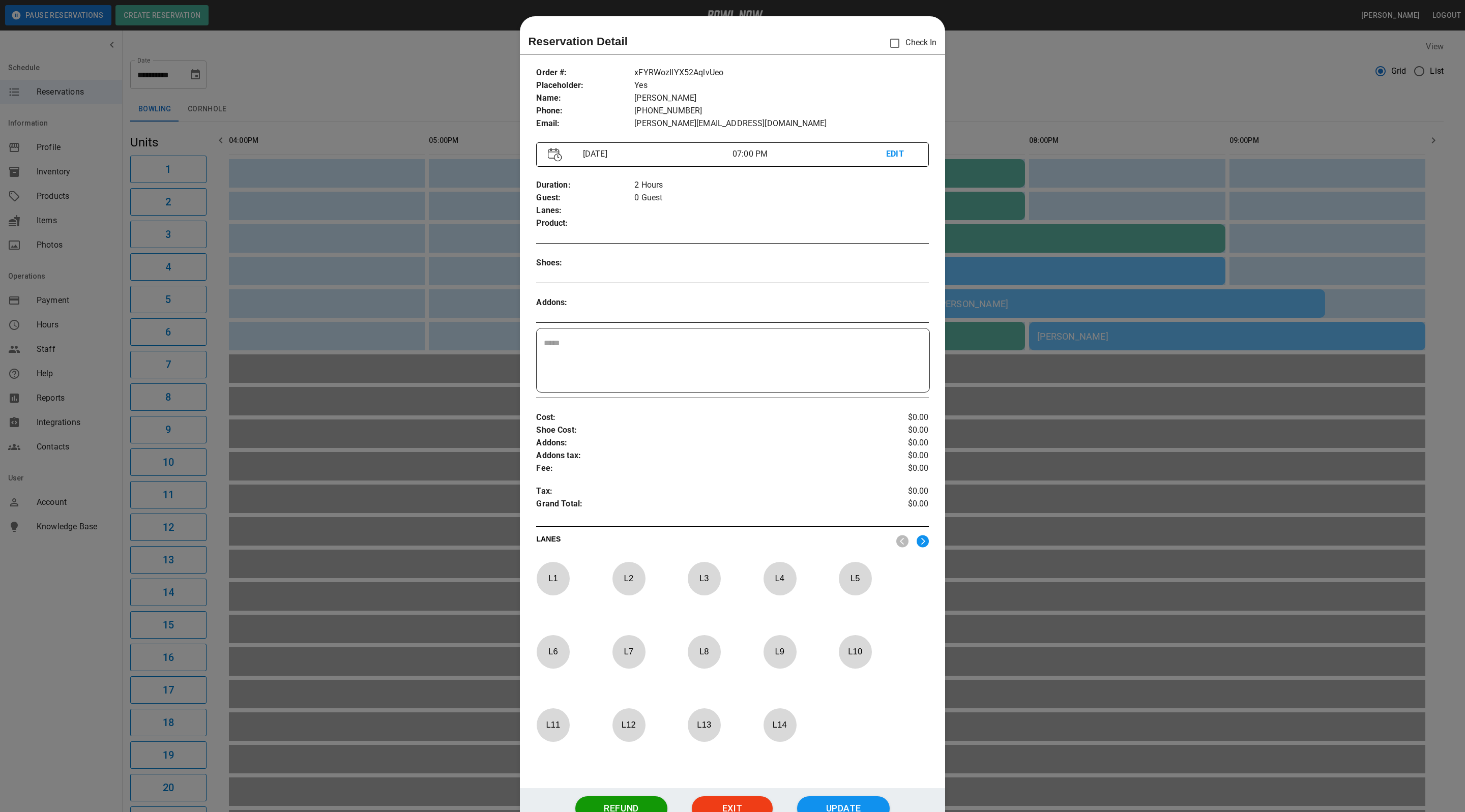
click at [896, 150] on p "EDIT" at bounding box center [901, 154] width 31 height 13
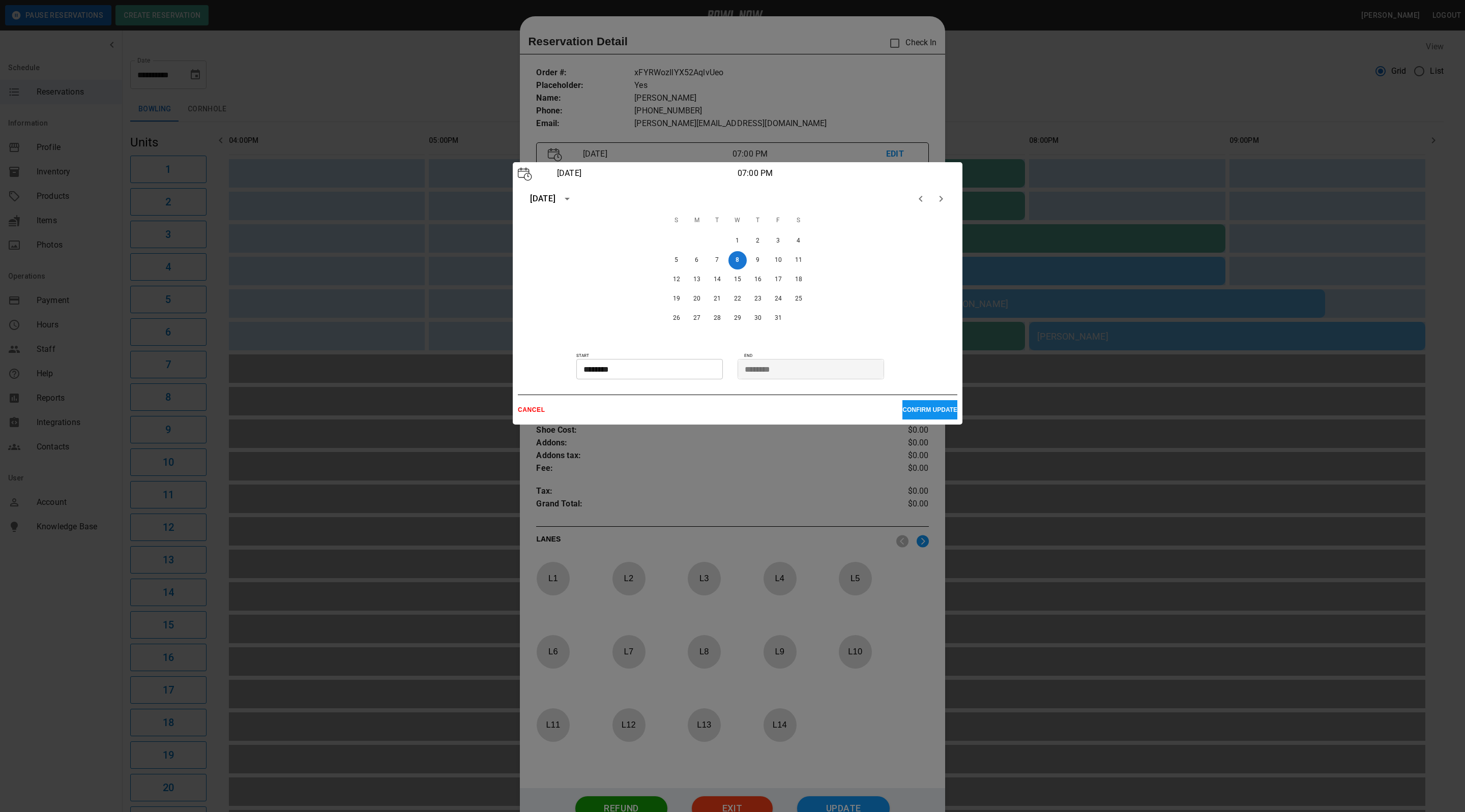
click at [519, 411] on p "CANCEL" at bounding box center [710, 410] width 384 height 7
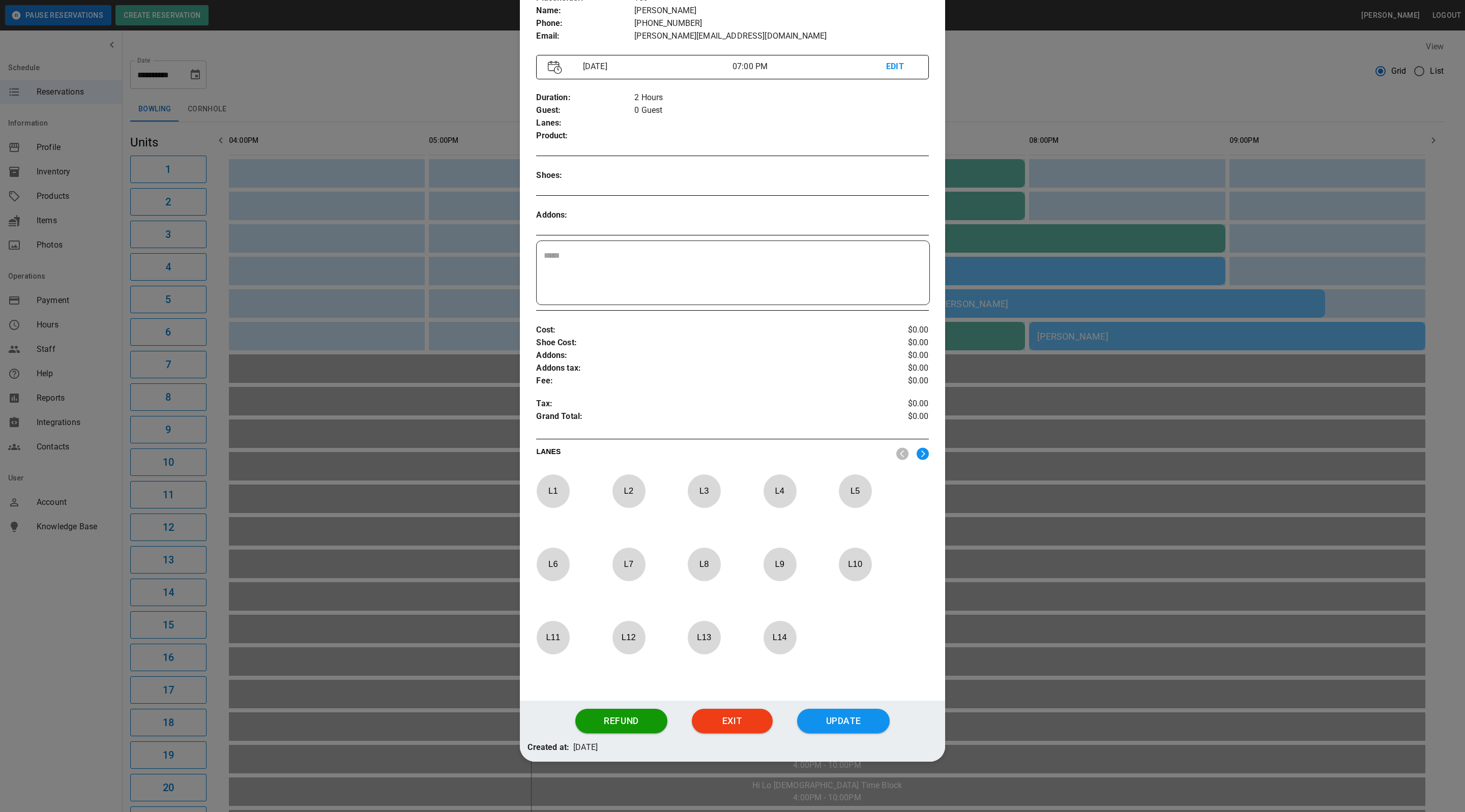
scroll to position [90, 0]
click at [838, 727] on button "Update" at bounding box center [843, 720] width 93 height 24
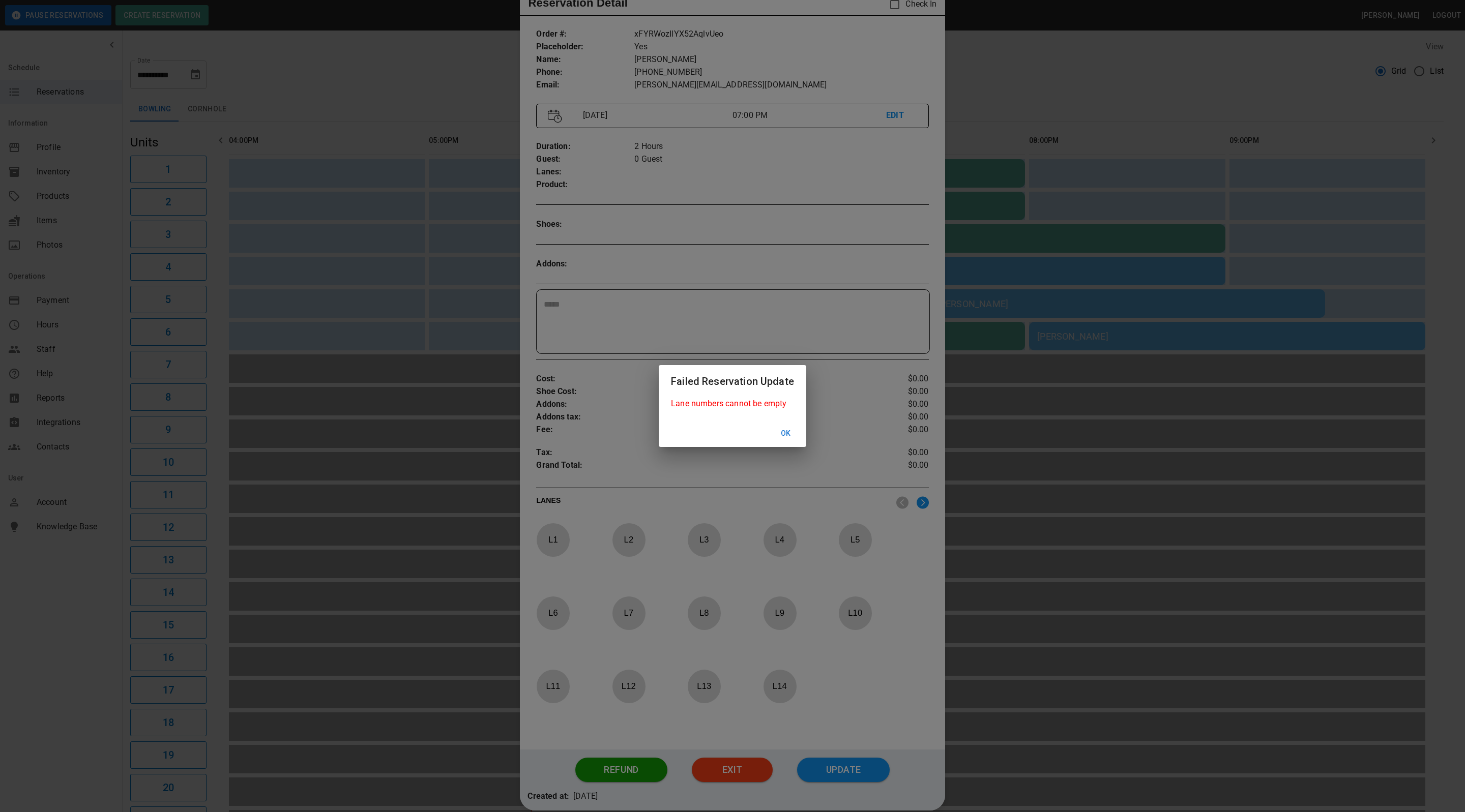
click at [776, 417] on div "Lane numbers cannot be empty" at bounding box center [732, 408] width 147 height 22
drag, startPoint x: 777, startPoint y: 428, endPoint x: 781, endPoint y: 434, distance: 7.2
click at [777, 428] on button "Ok" at bounding box center [785, 433] width 32 height 19
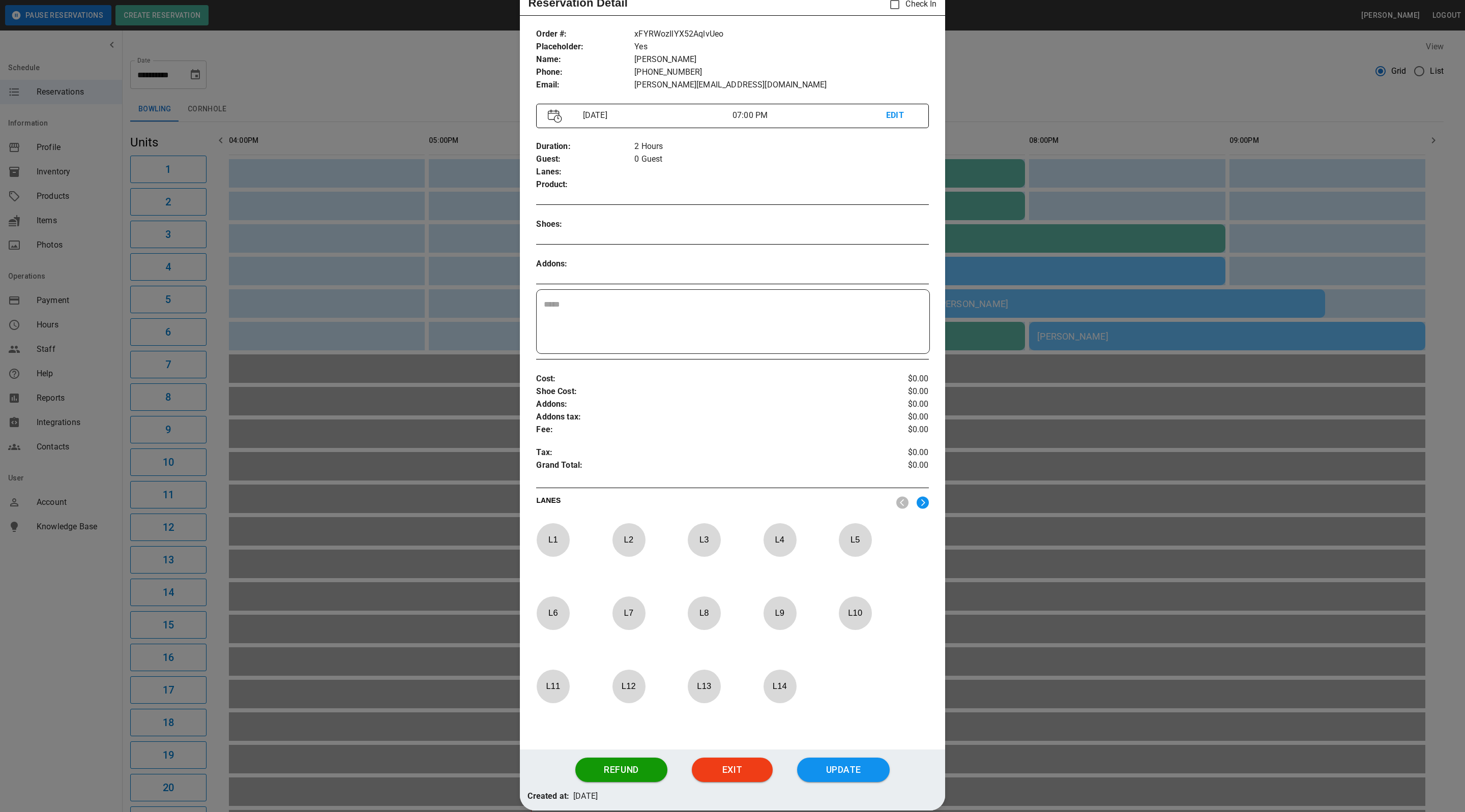
click at [711, 776] on button "Exit" at bounding box center [732, 770] width 81 height 24
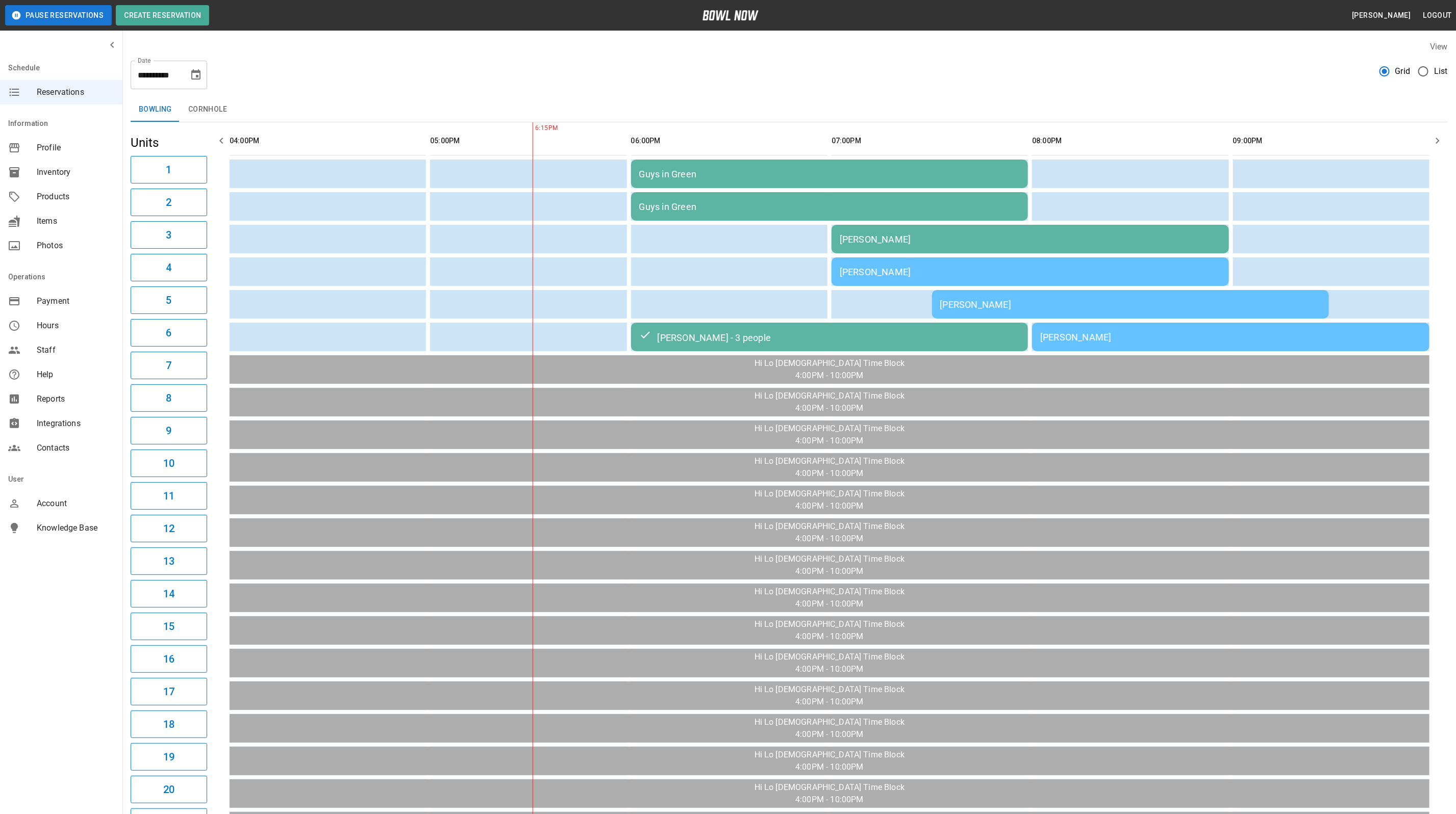
click at [901, 238] on div "[PERSON_NAME]" at bounding box center [1030, 239] width 381 height 11
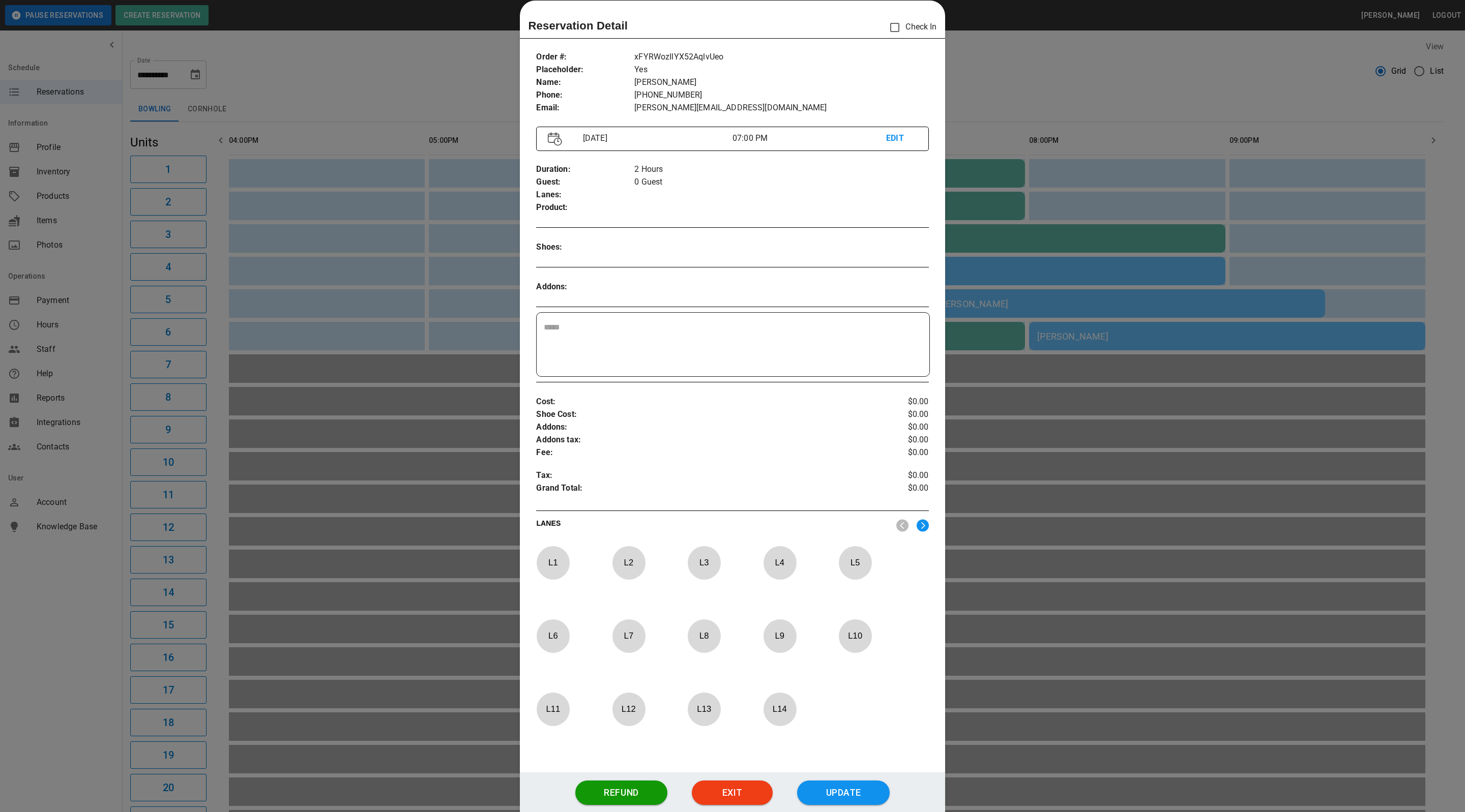
scroll to position [90, 0]
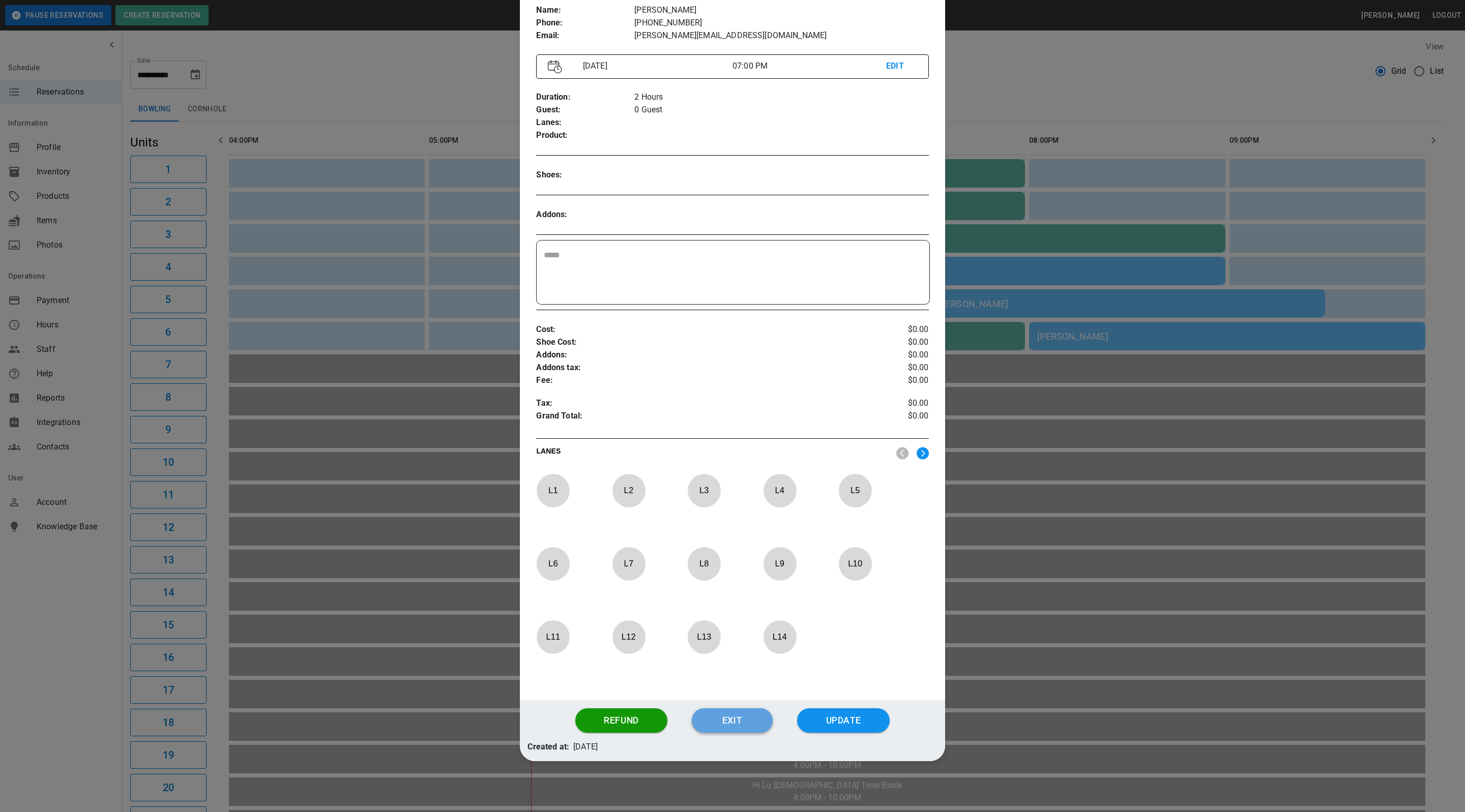
click at [710, 718] on button "Exit" at bounding box center [732, 720] width 81 height 24
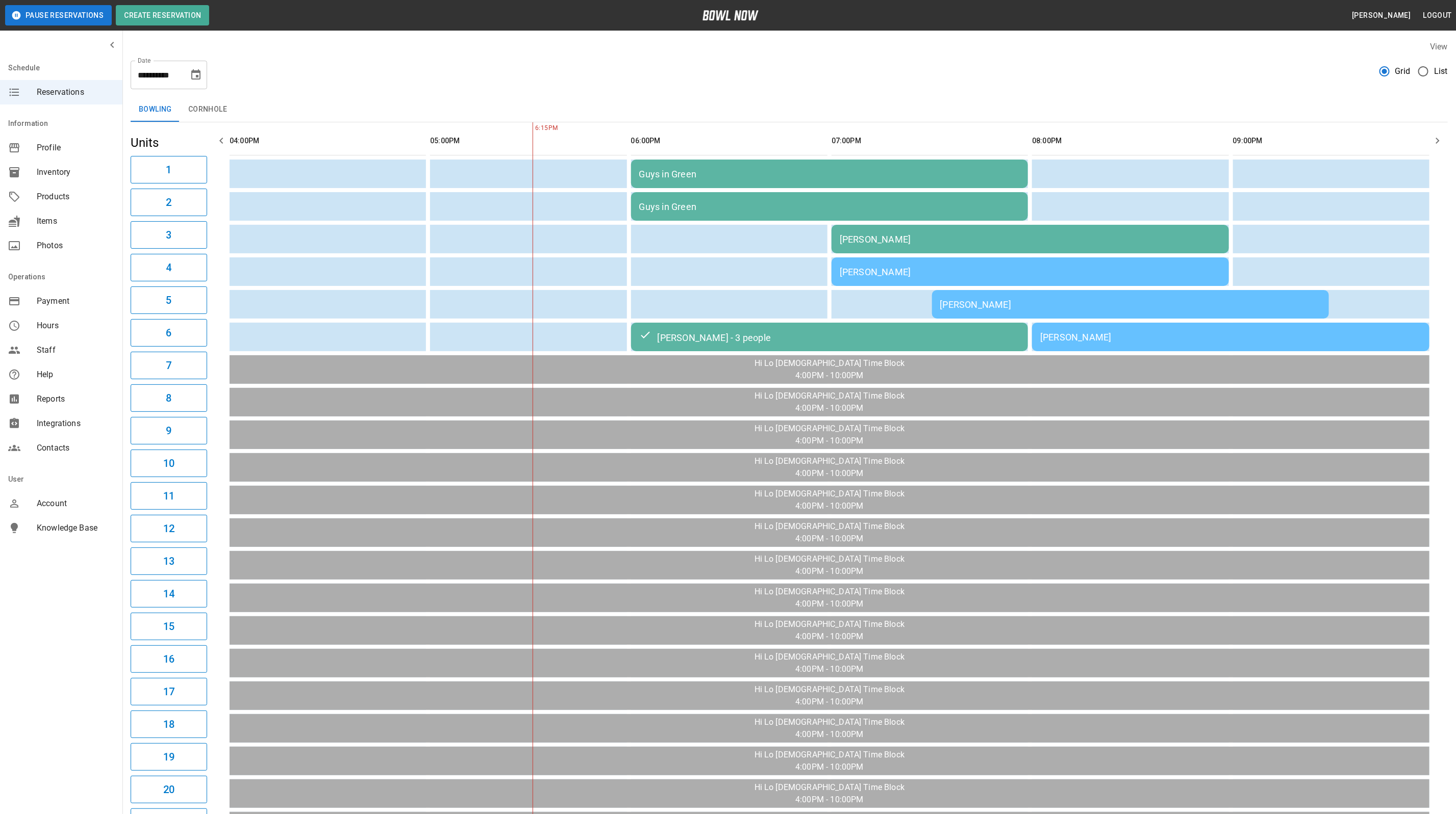
click at [917, 240] on div "[PERSON_NAME]" at bounding box center [1030, 239] width 381 height 11
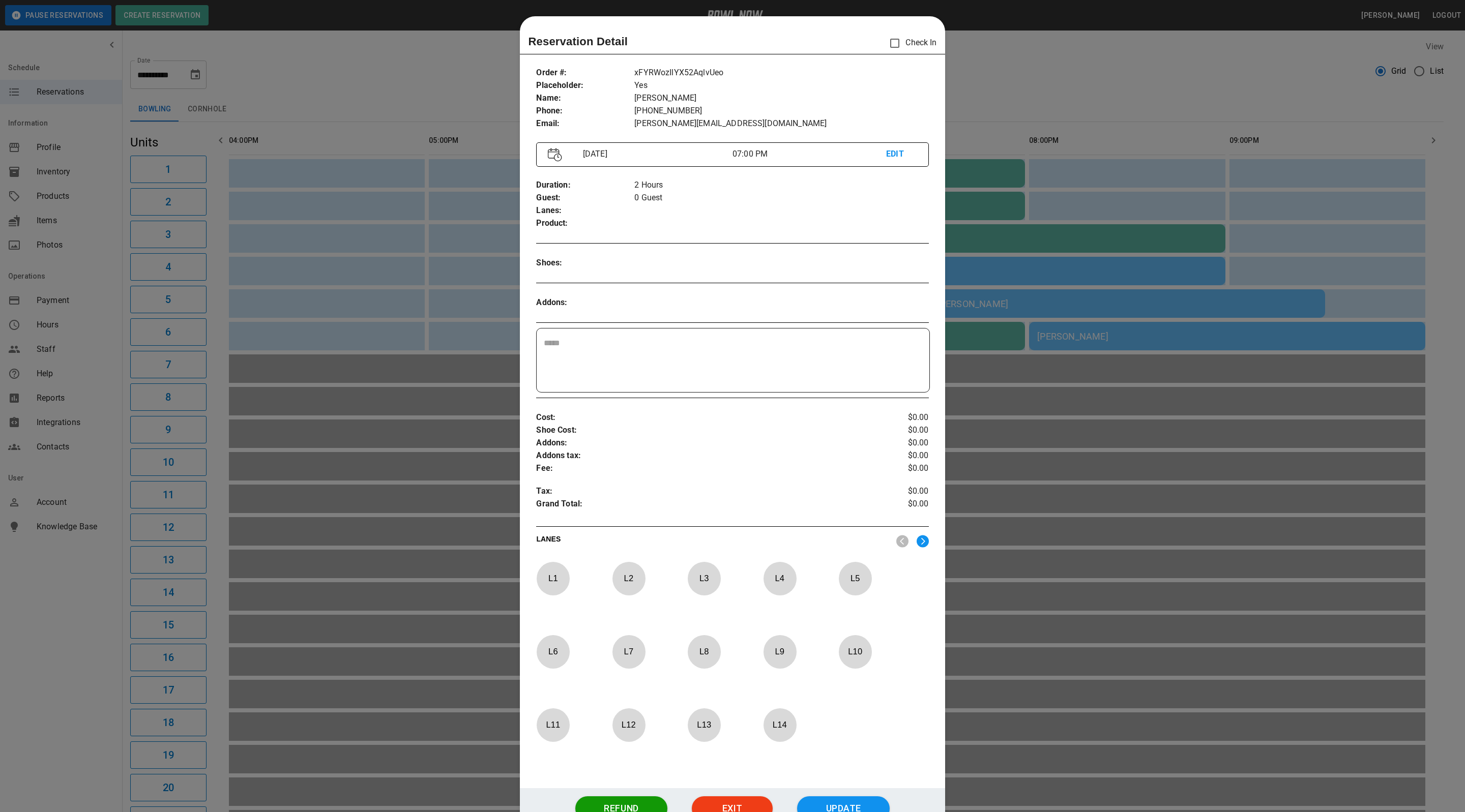
scroll to position [16, 0]
click at [1067, 171] on div at bounding box center [732, 406] width 1465 height 812
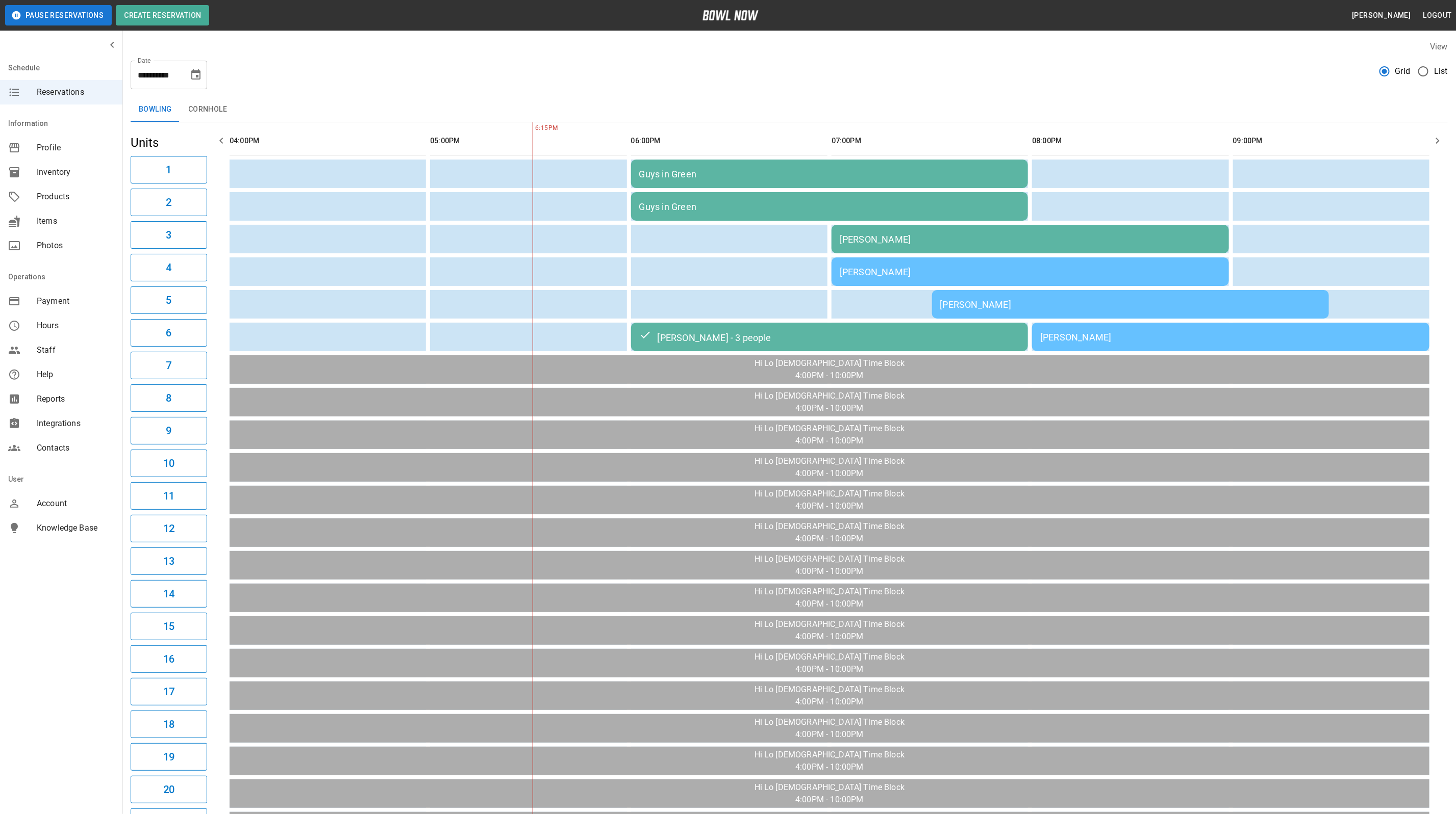
click at [1061, 236] on div "[PERSON_NAME]" at bounding box center [1030, 239] width 381 height 11
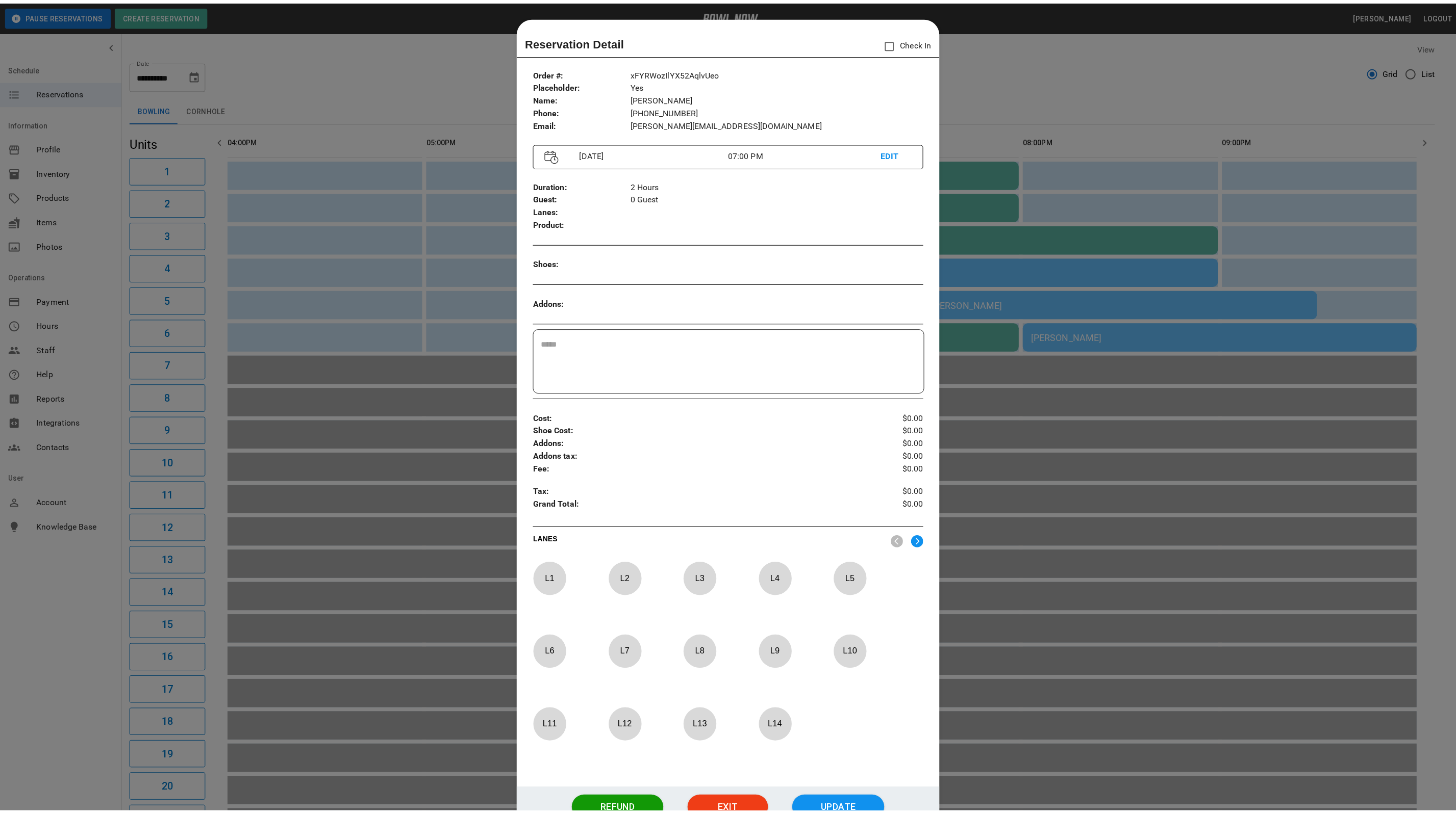
scroll to position [16, 0]
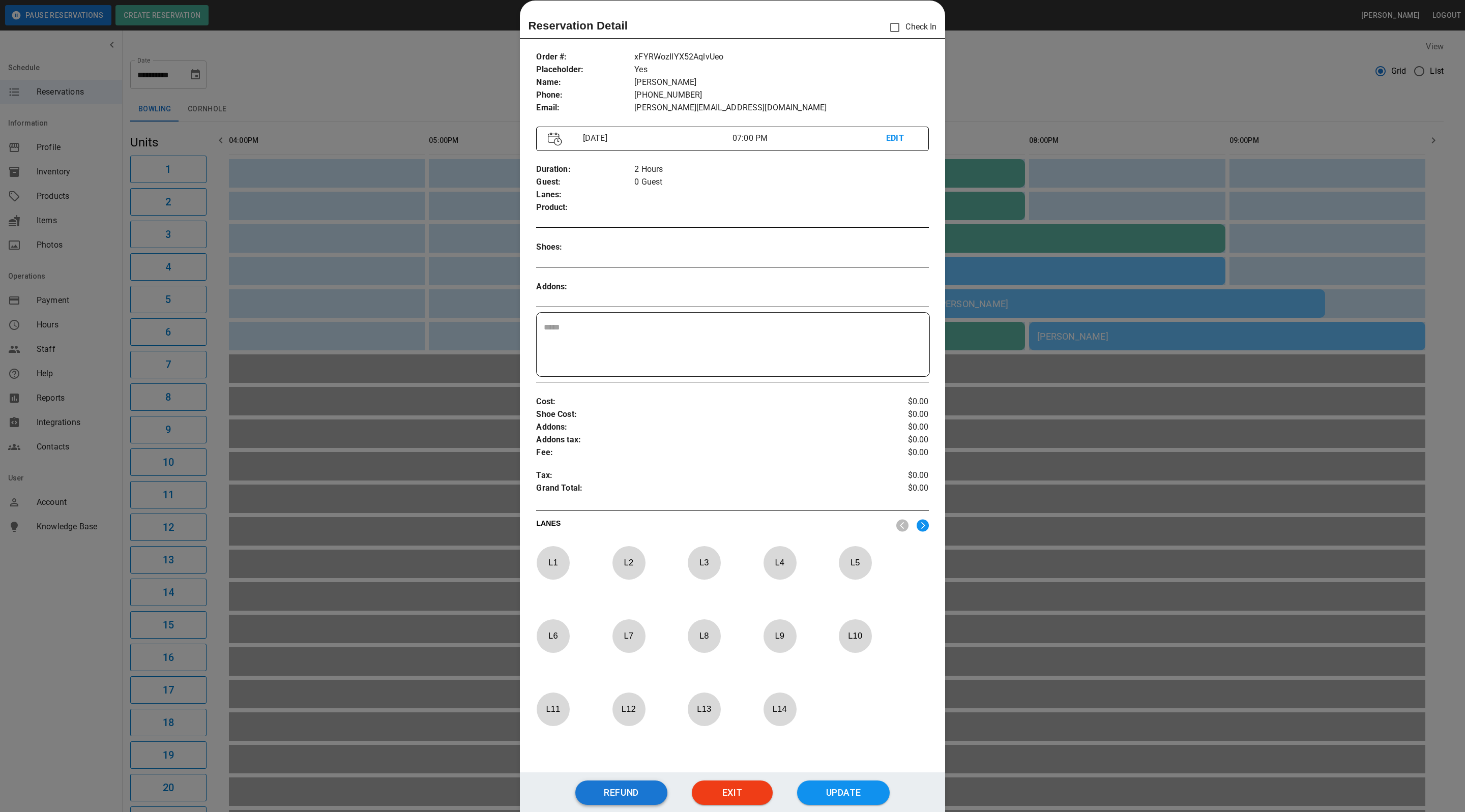
click at [632, 799] on button "Refund" at bounding box center [622, 793] width 92 height 24
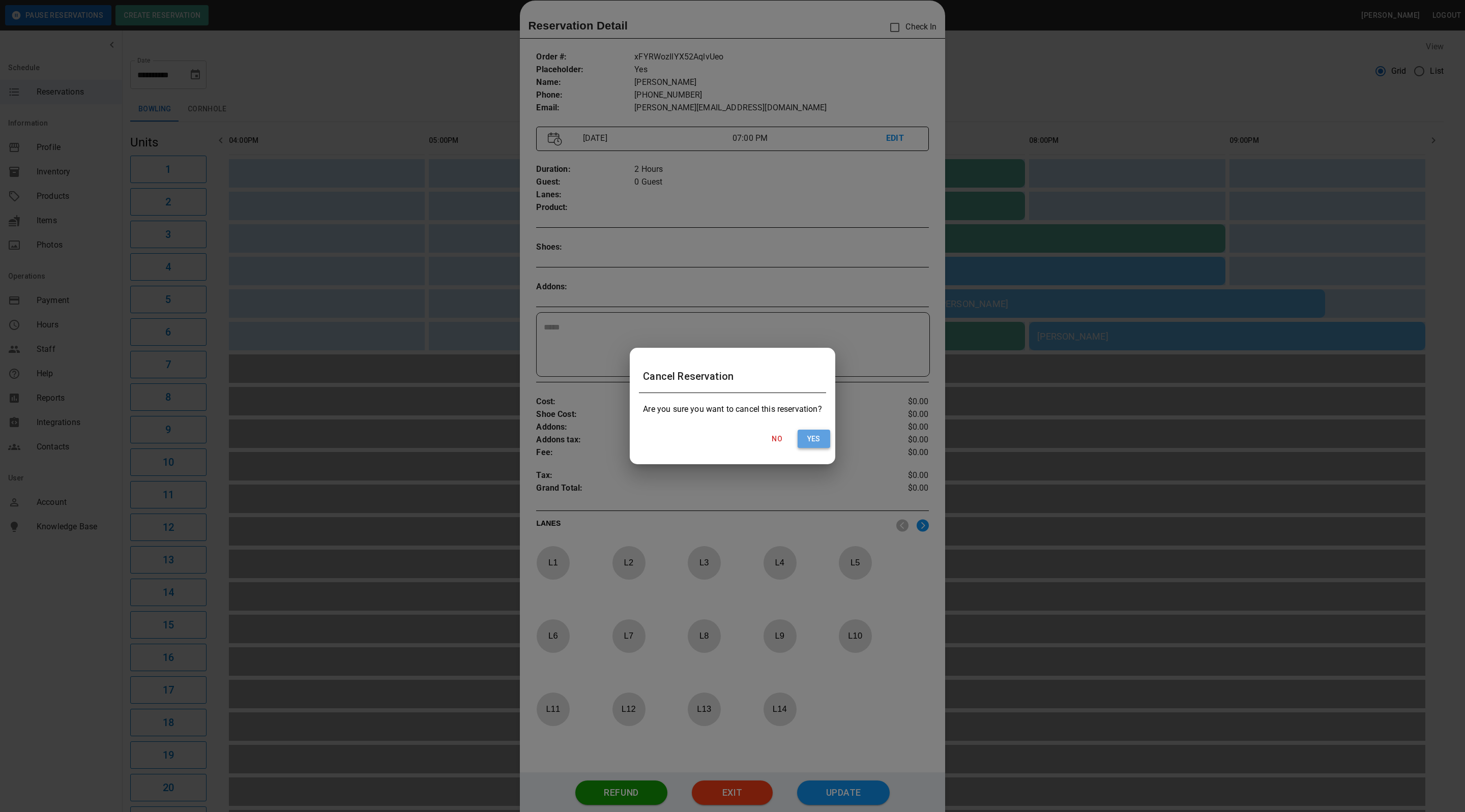
click at [829, 437] on button "Yes" at bounding box center [813, 439] width 32 height 19
